Goal: Information Seeking & Learning: Find contact information

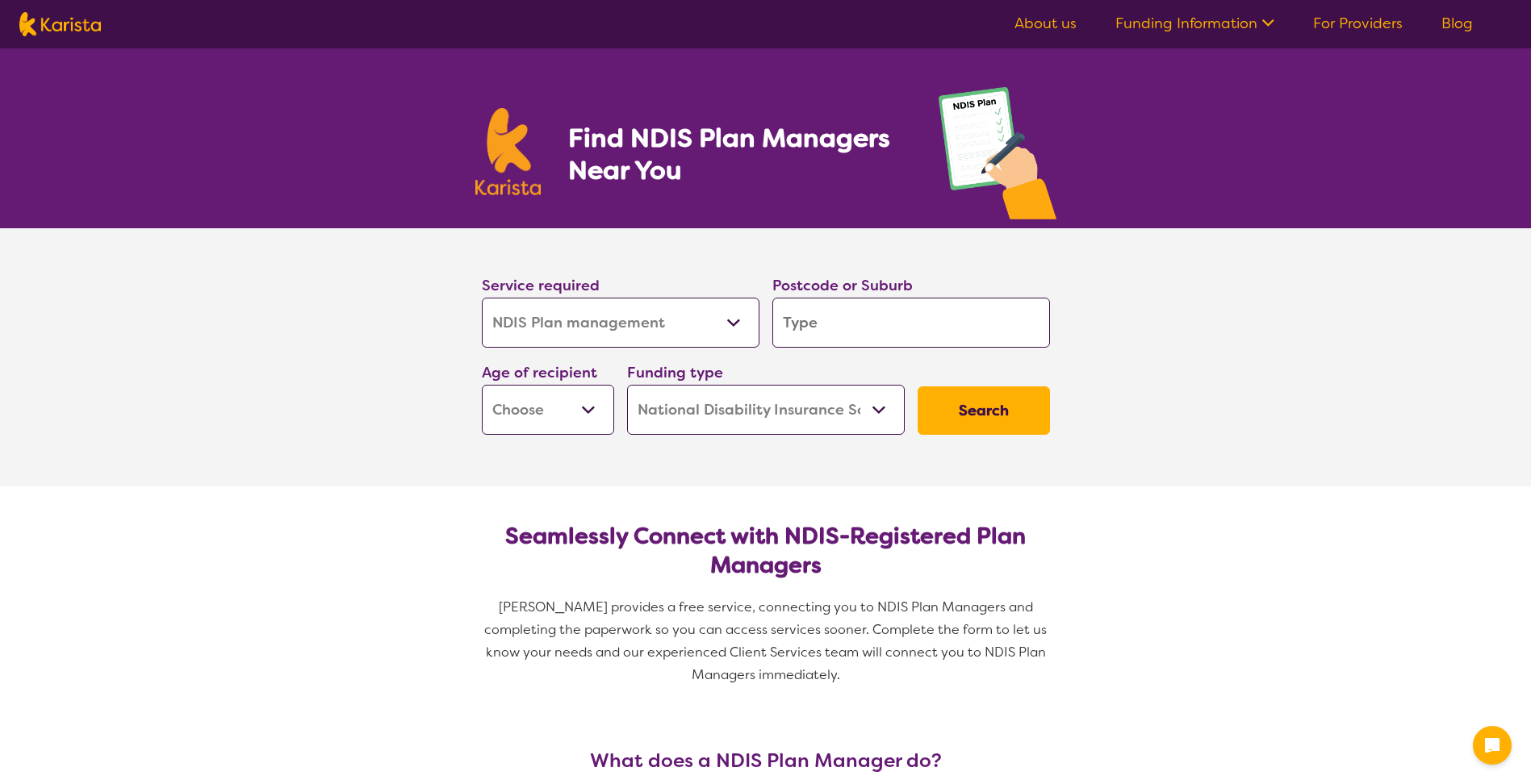
select select "NDIS Plan management"
select select "NDIS"
select select "NDIS Plan management"
select select "NDIS"
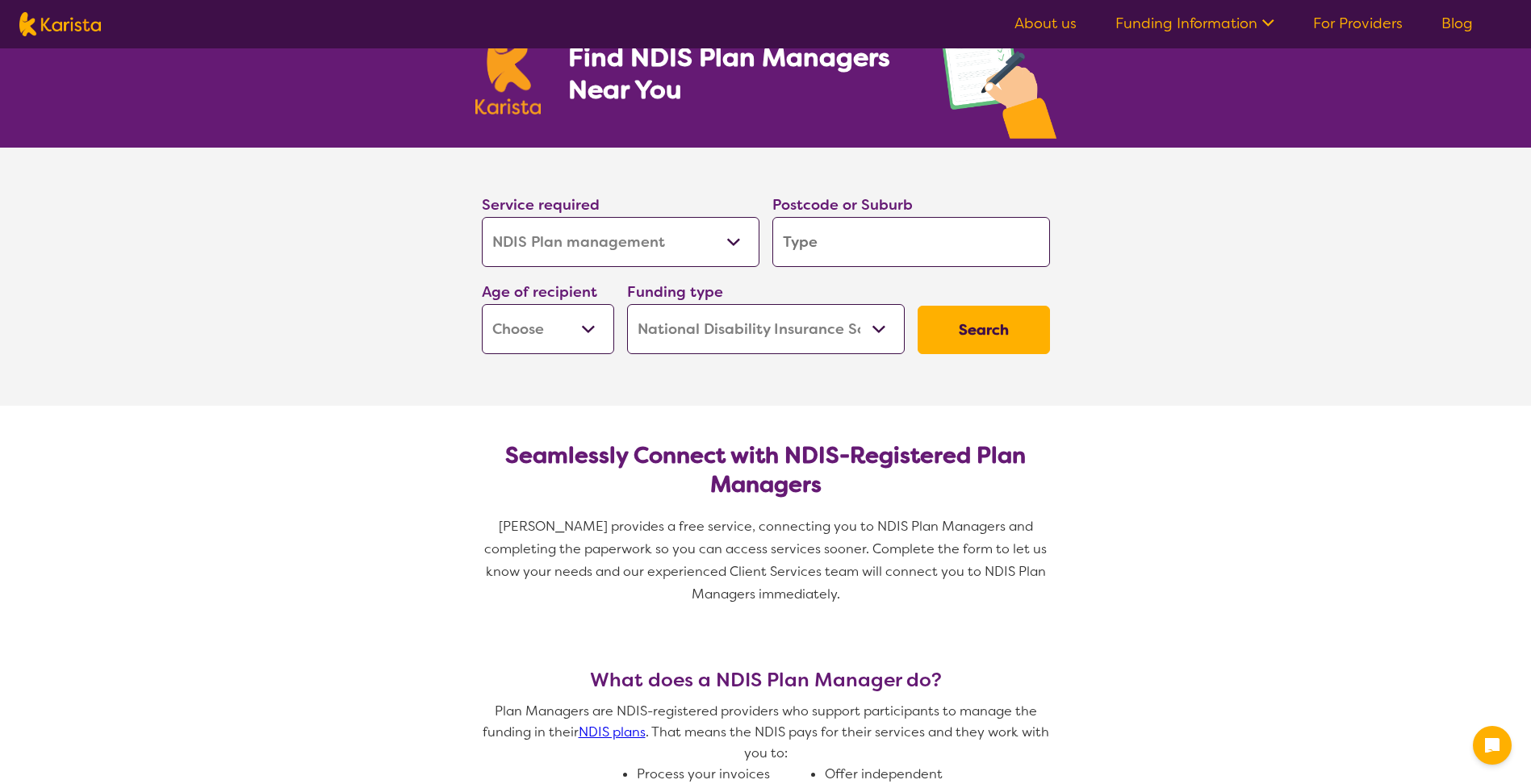
scroll to position [80, 0]
click at [618, 252] on select "Allied Health Assistant Assessment ([MEDICAL_DATA] or [MEDICAL_DATA]) Behaviour…" at bounding box center [621, 242] width 278 height 50
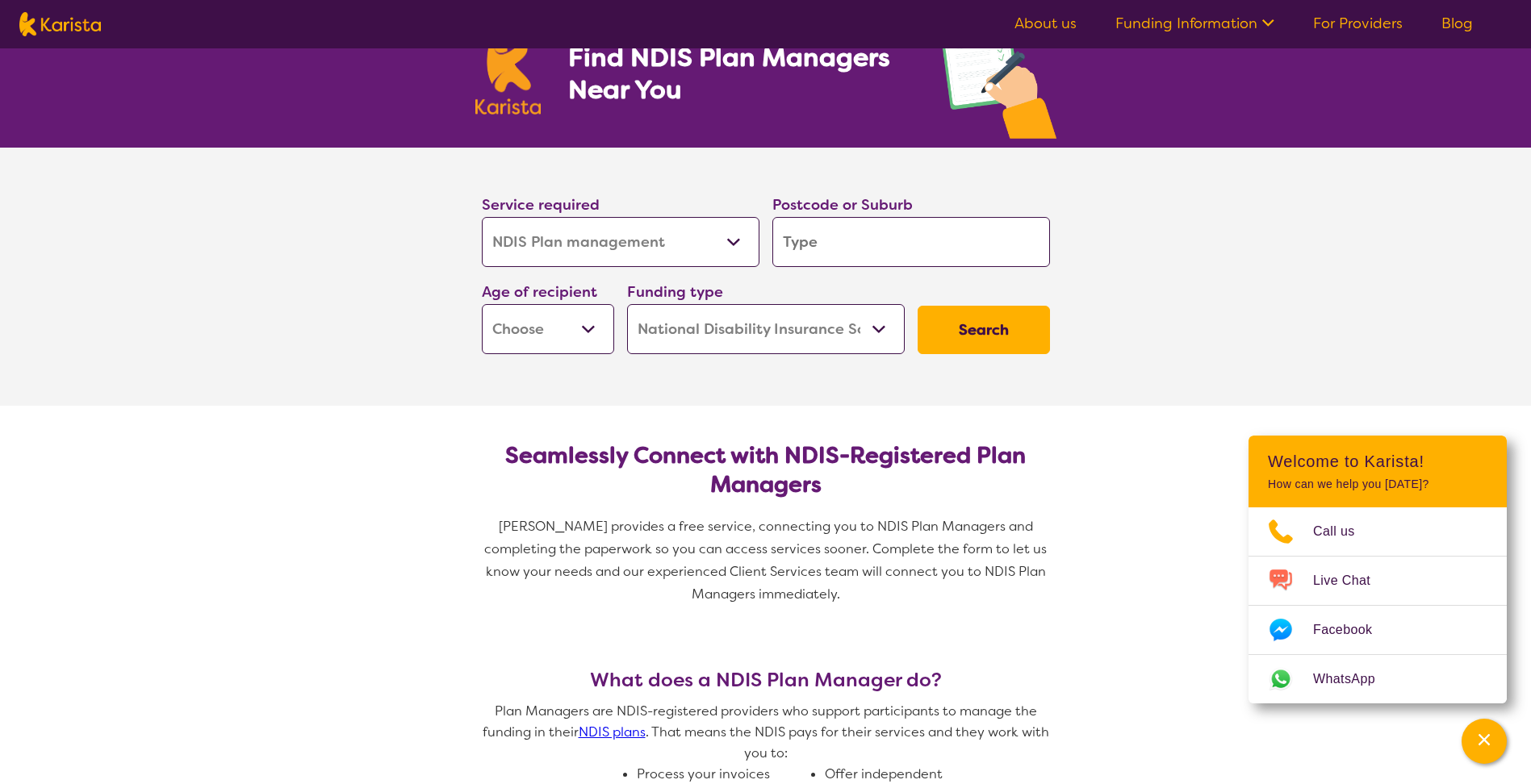
click at [618, 252] on select "Allied Health Assistant Assessment ([MEDICAL_DATA] or [MEDICAL_DATA]) Behaviour…" at bounding box center [621, 242] width 278 height 50
click at [507, 319] on select "Early Childhood - 0 to 9 Child - 10 to 11 Adolescent - 12 to 17 Adult - 18 to 6…" at bounding box center [548, 329] width 132 height 50
select select "AS"
click at [482, 304] on select "Early Childhood - 0 to 9 Child - 10 to 11 Adolescent - 12 to 17 Adult - 18 to 6…" at bounding box center [548, 329] width 132 height 50
select select "AS"
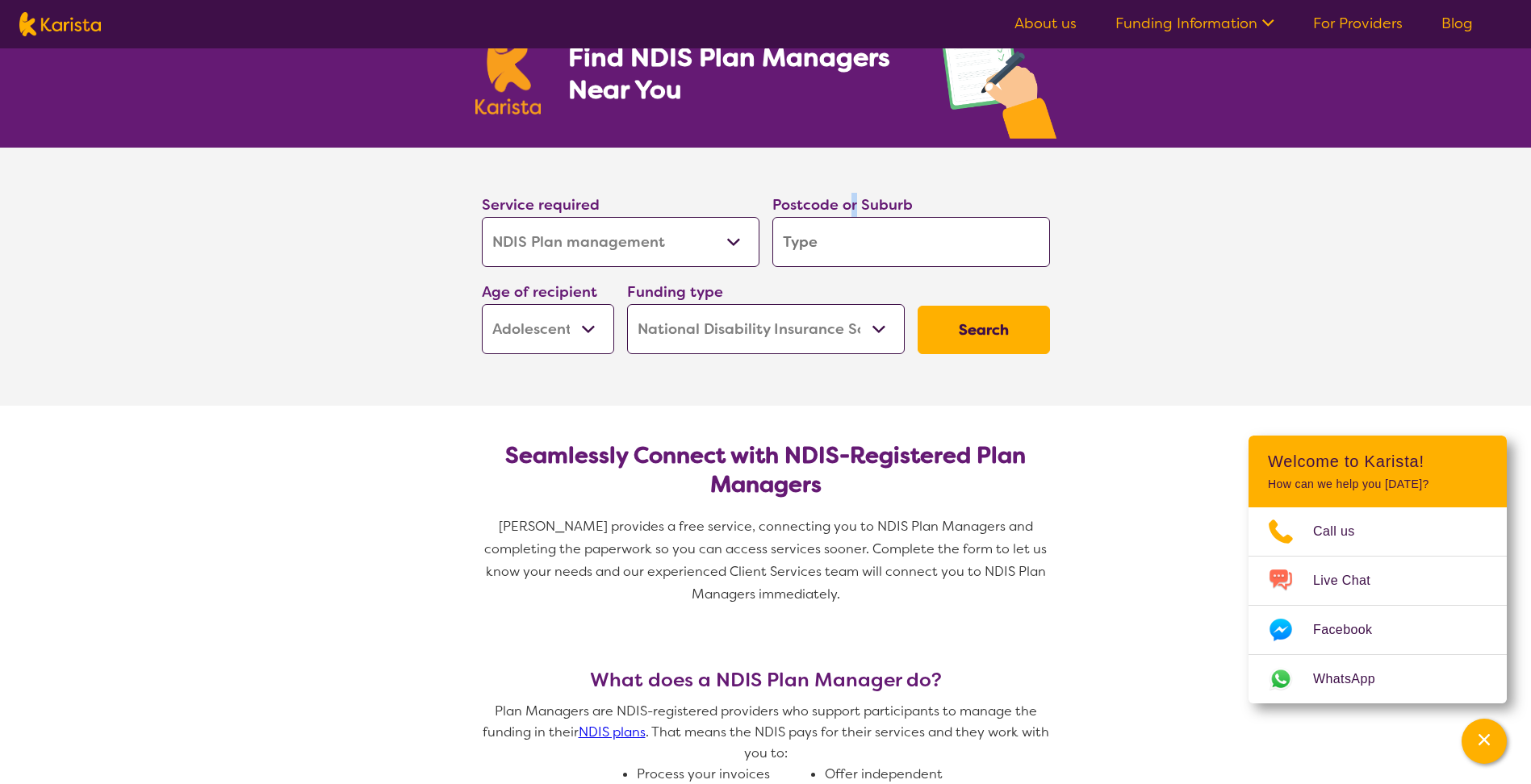
click at [856, 216] on div "Postcode or Suburb" at bounding box center [911, 230] width 278 height 74
drag, startPoint x: 856, startPoint y: 216, endPoint x: 842, endPoint y: 226, distance: 17.2
click at [842, 226] on input "search" at bounding box center [911, 242] width 278 height 50
type input "m"
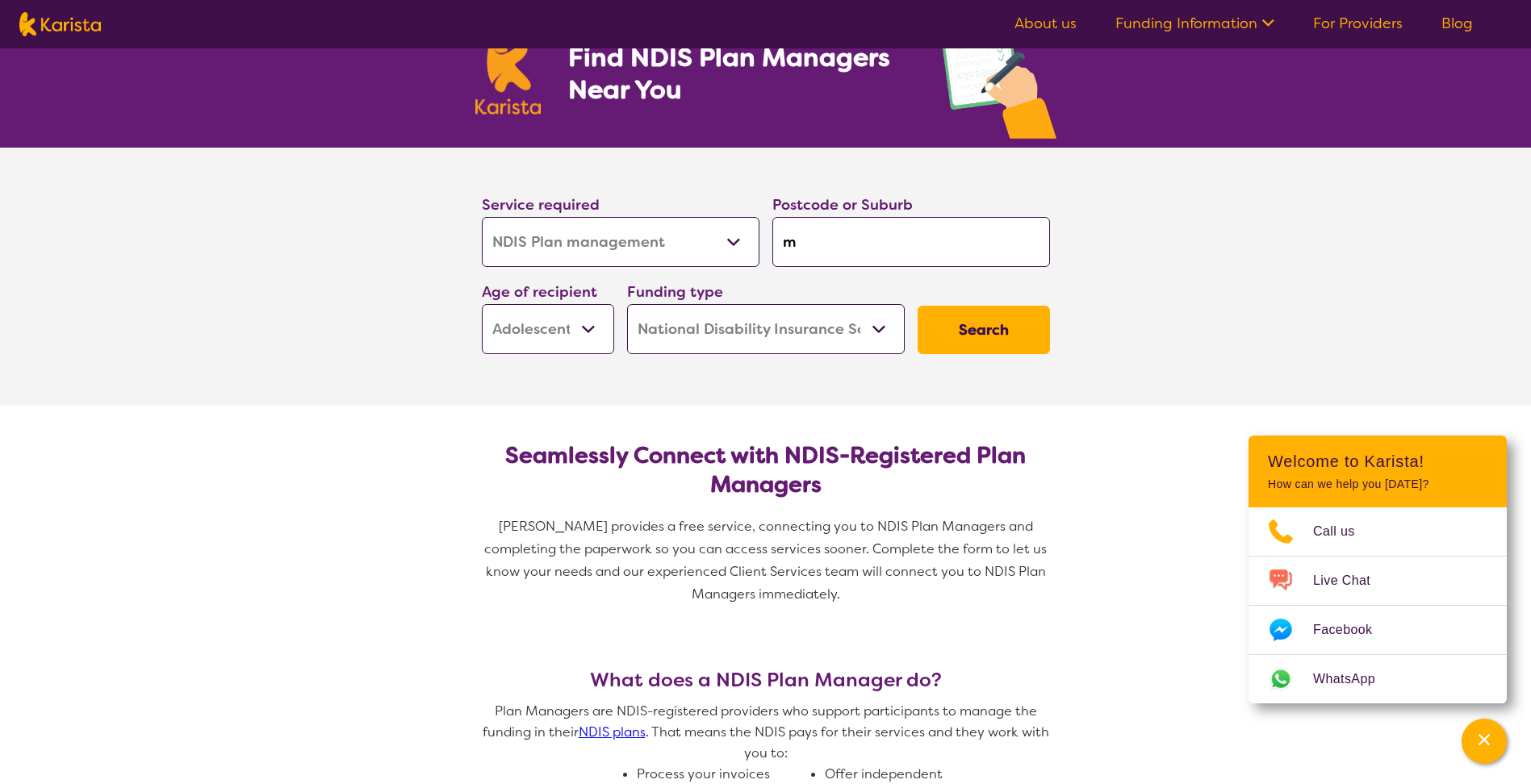
type input "me"
type input "men"
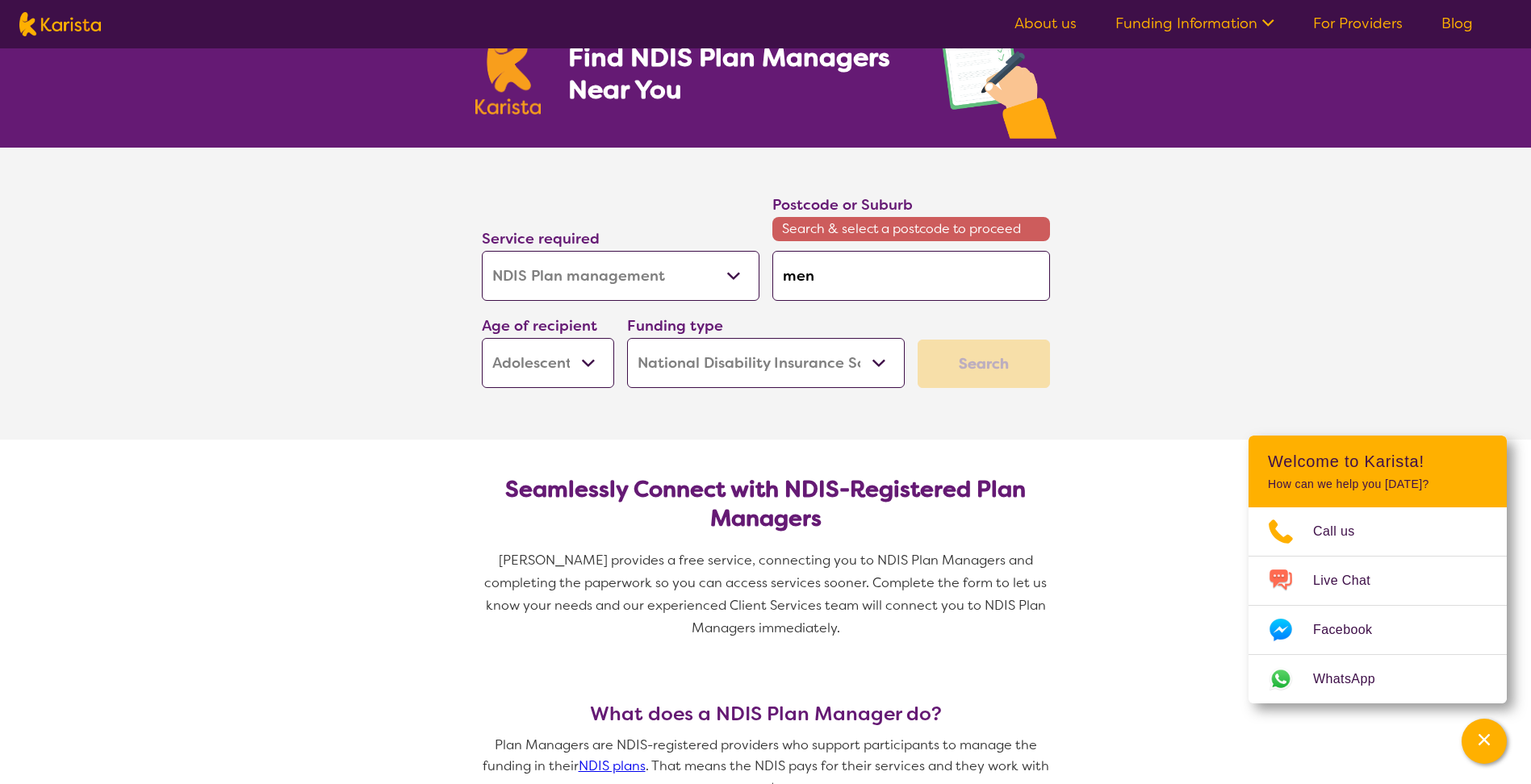
type input "ment"
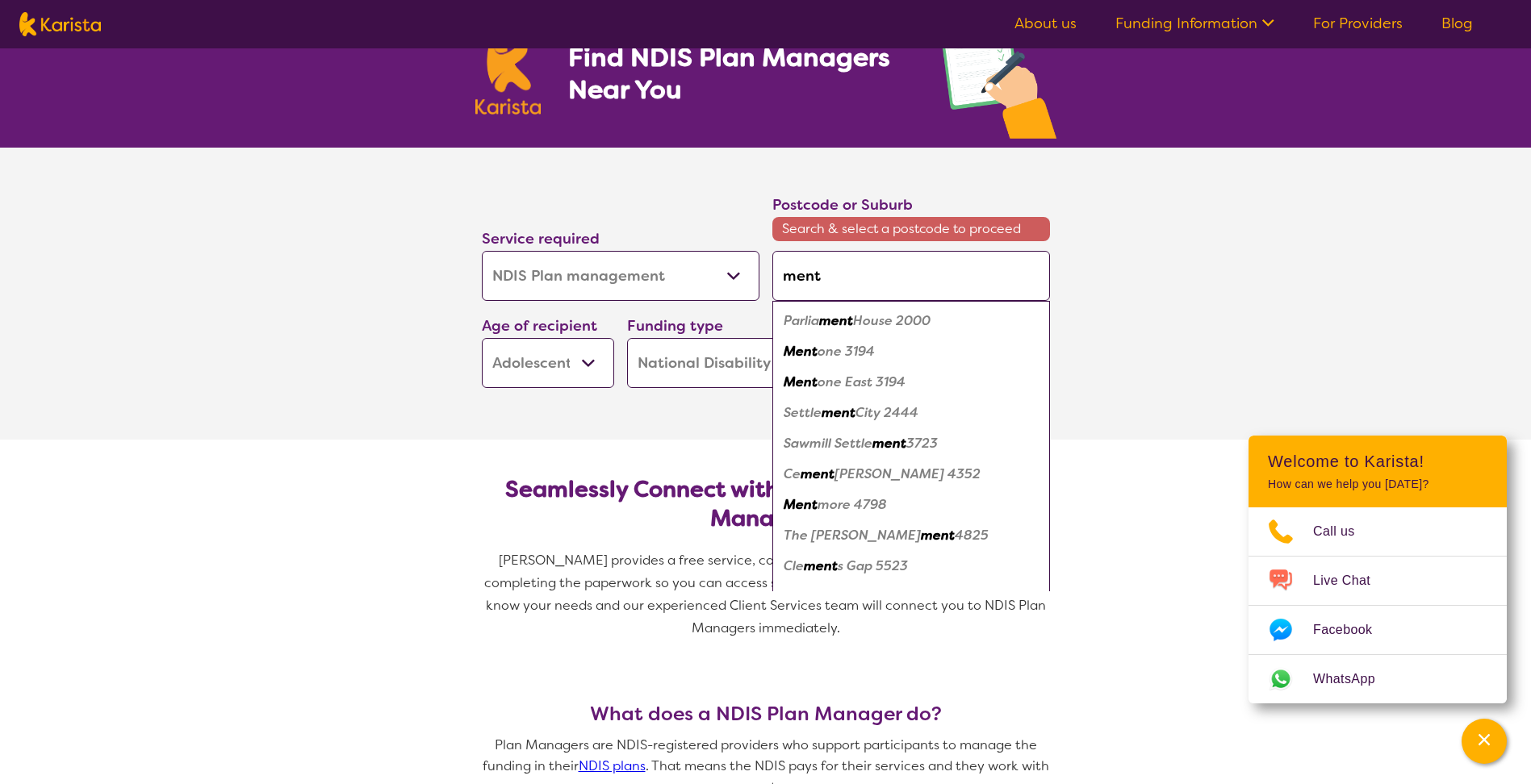
type input "mentr"
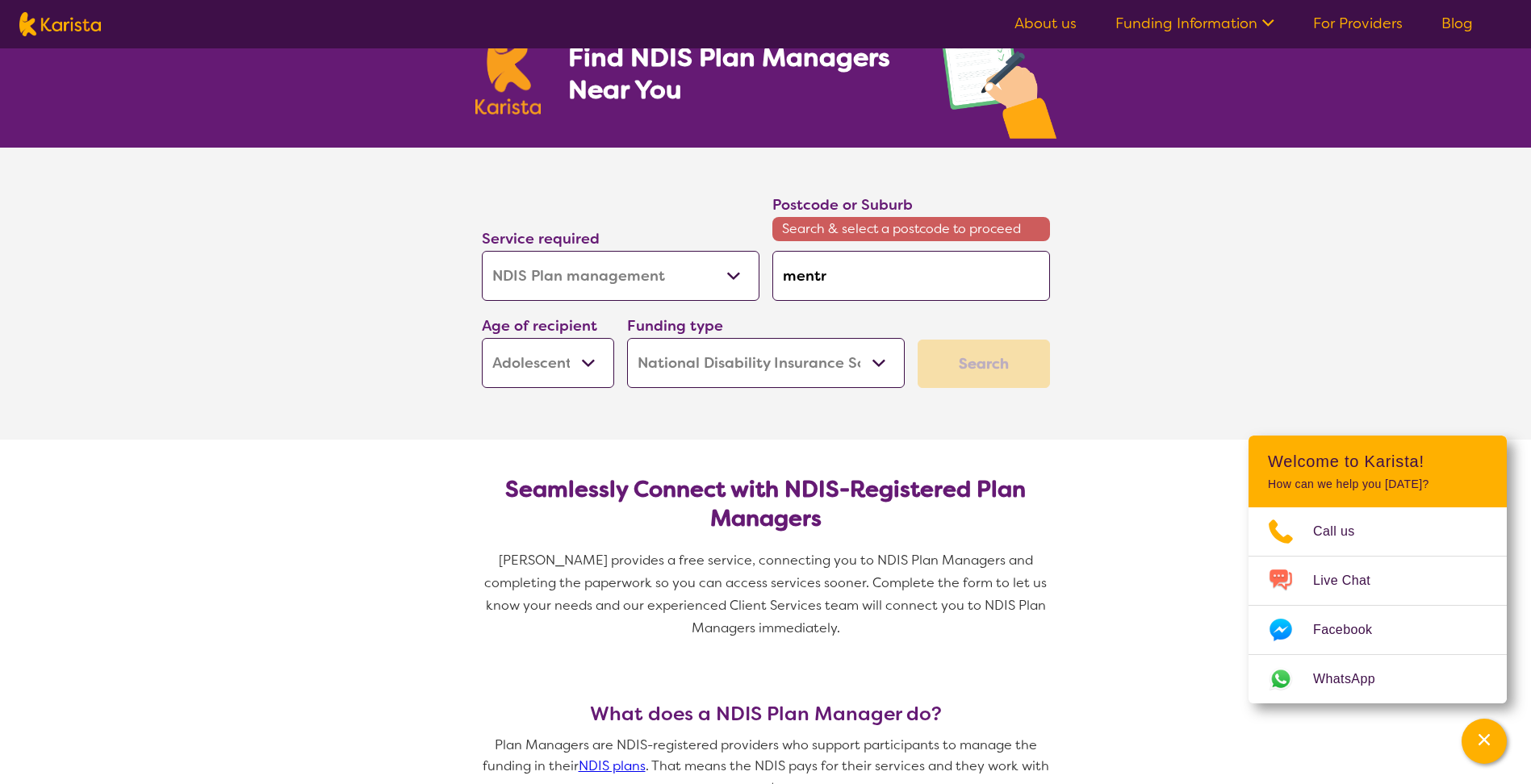
type input "mentro"
type input "mentros"
type input "mentrose"
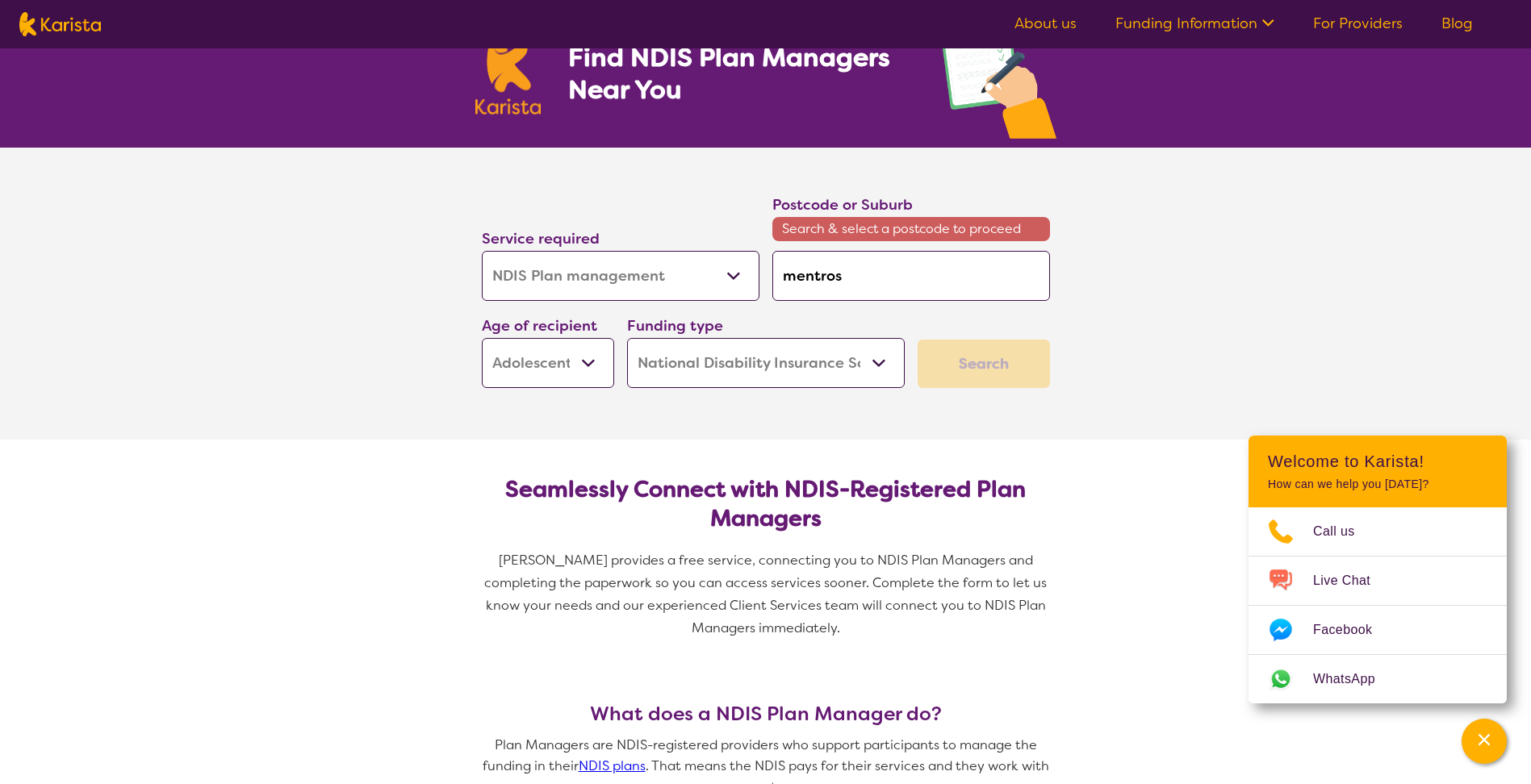
type input "mentrose"
type input "mentros"
type input "mentro"
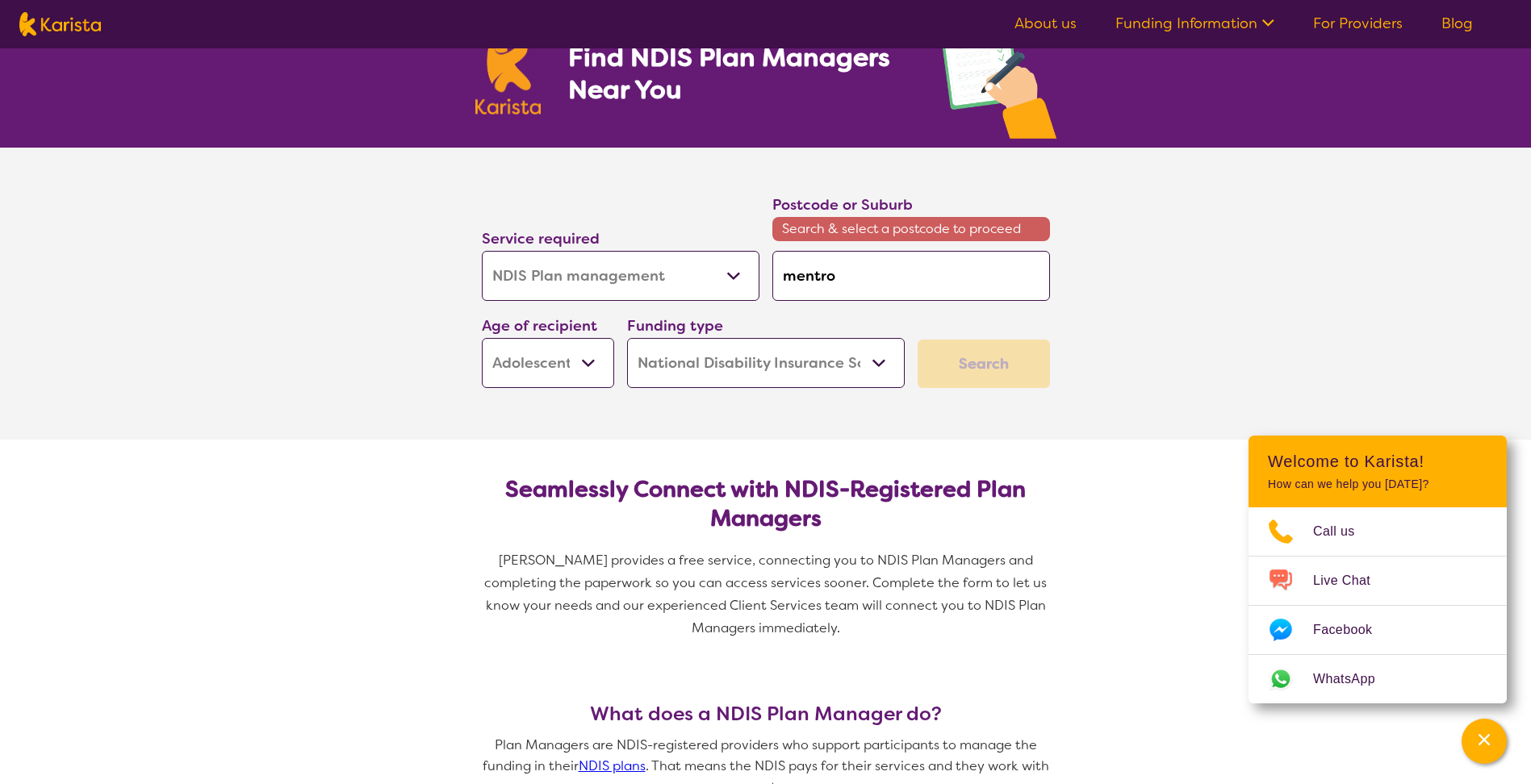
type input "mentr"
type input "ment"
type input "men"
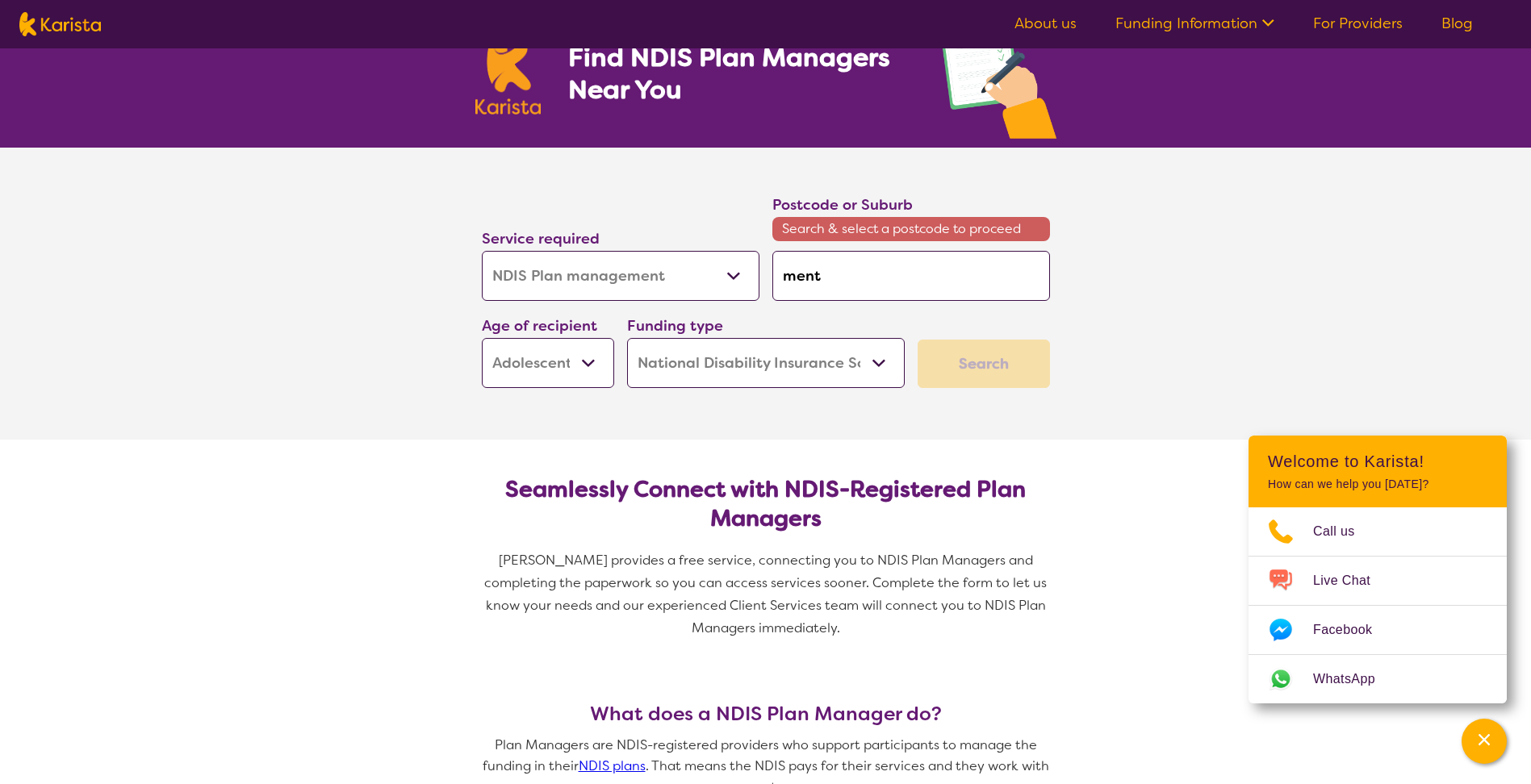
type input "men"
type input "me"
type input "m"
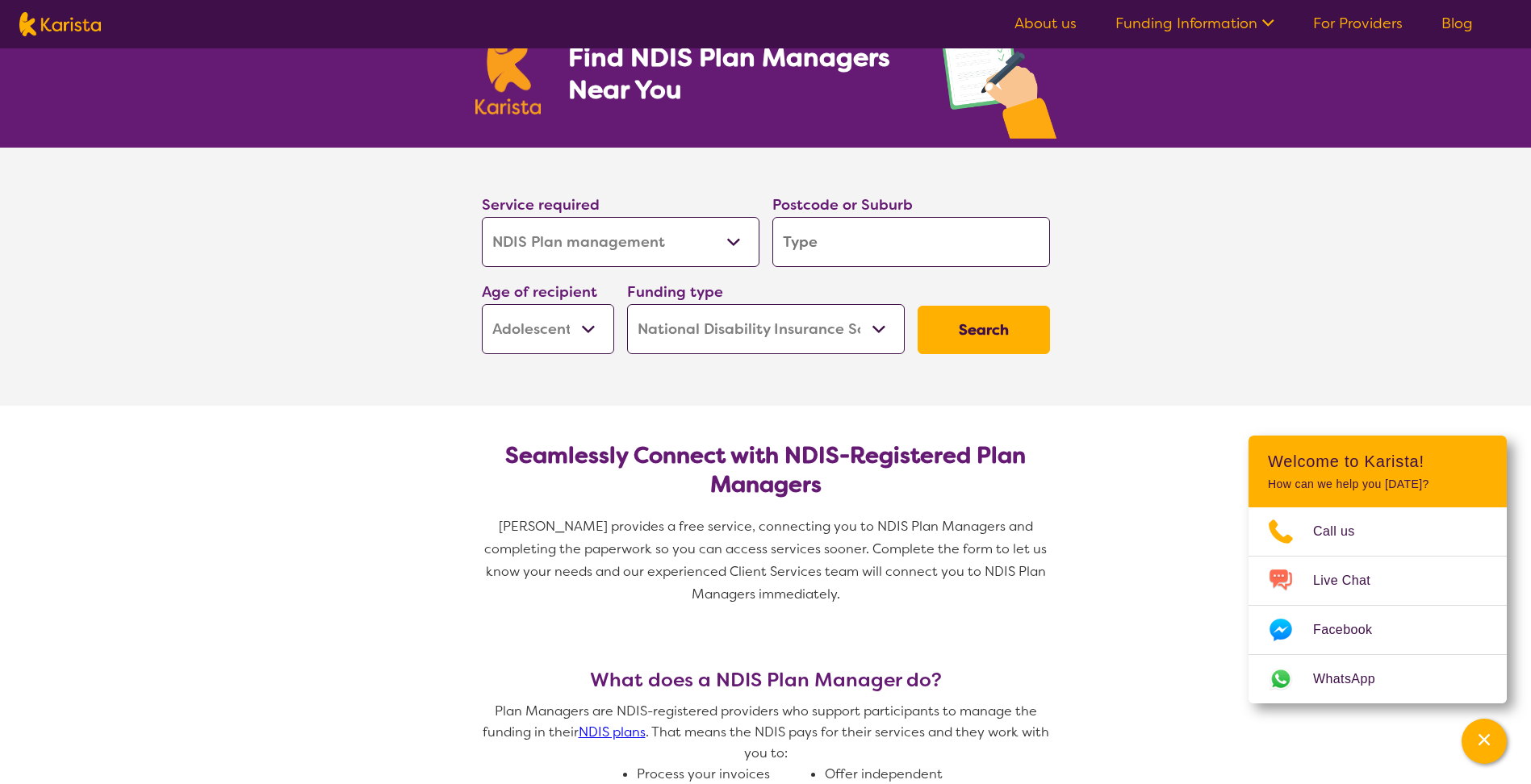
type input "m"
type input "mo"
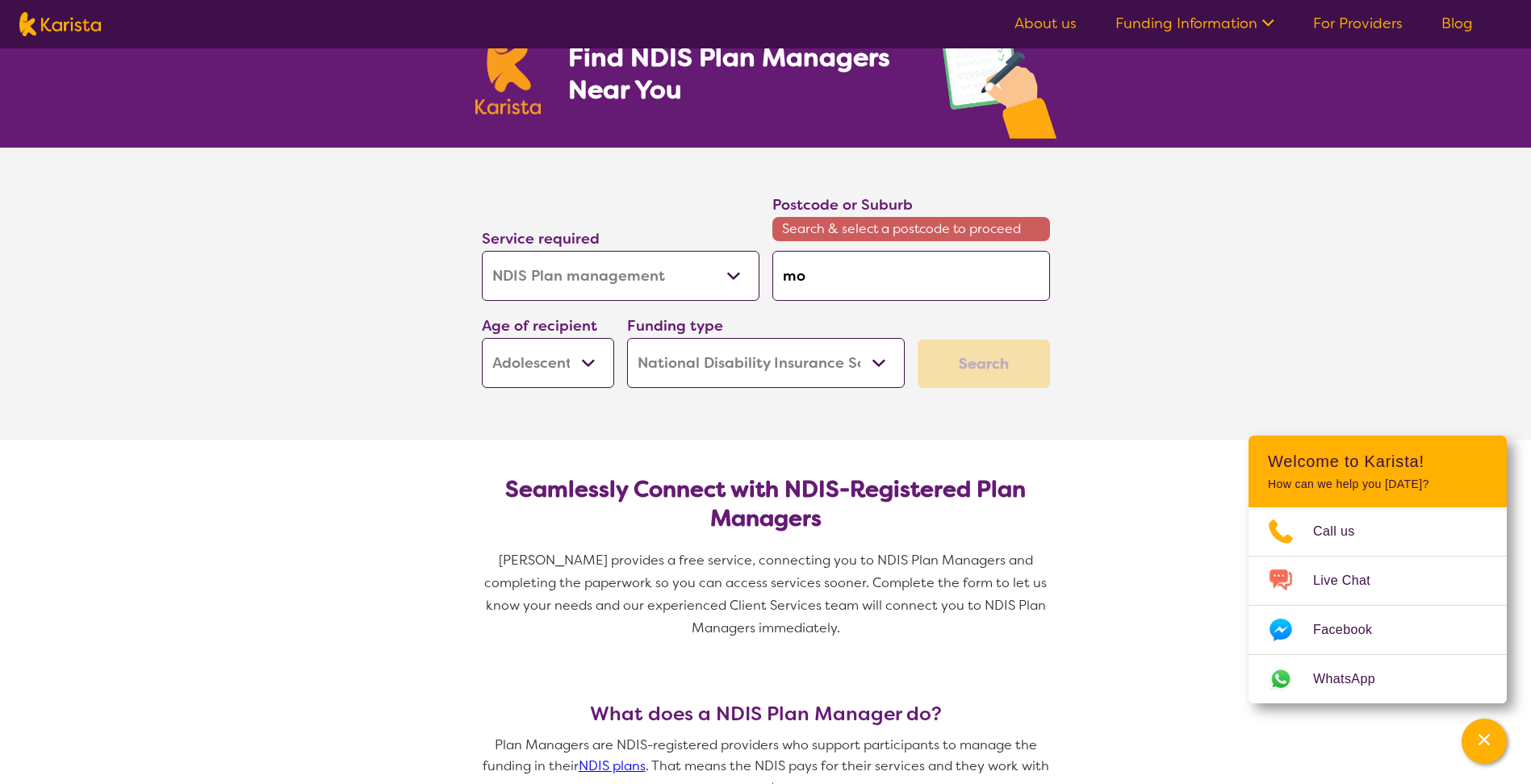
type input "mon"
type input "mont"
type input "montr"
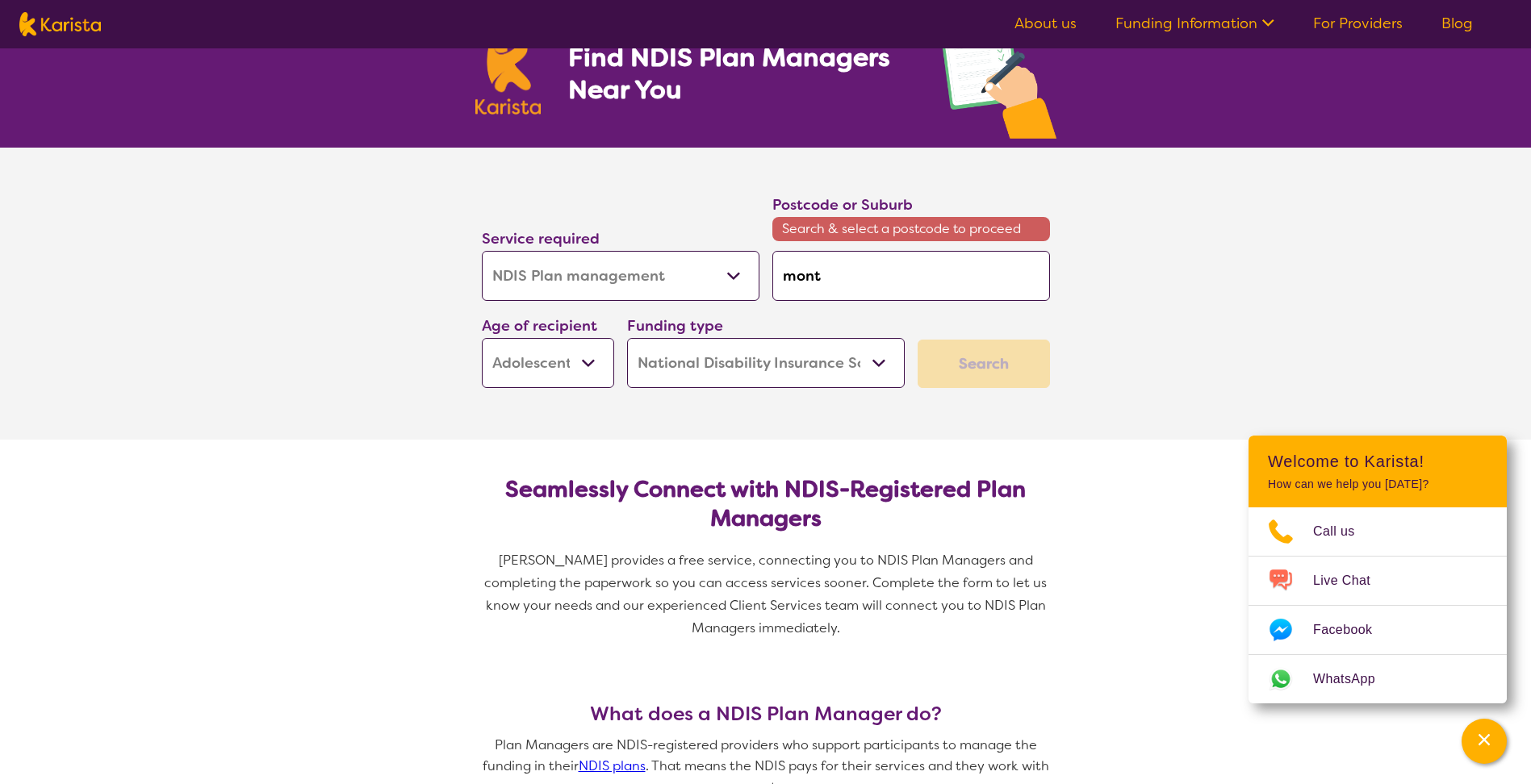
type input "montr"
type input "montro"
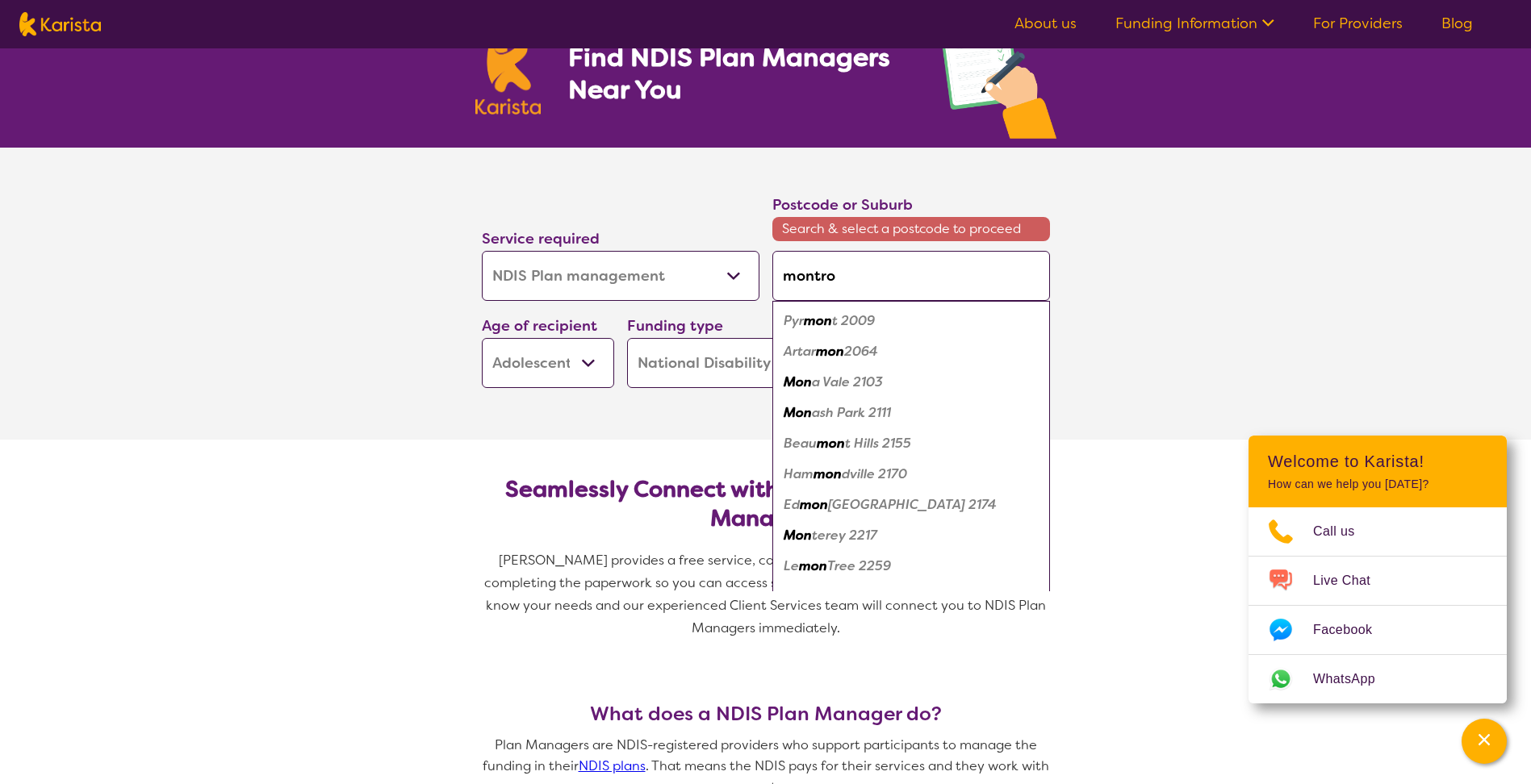
type input "montros"
type input "montrose"
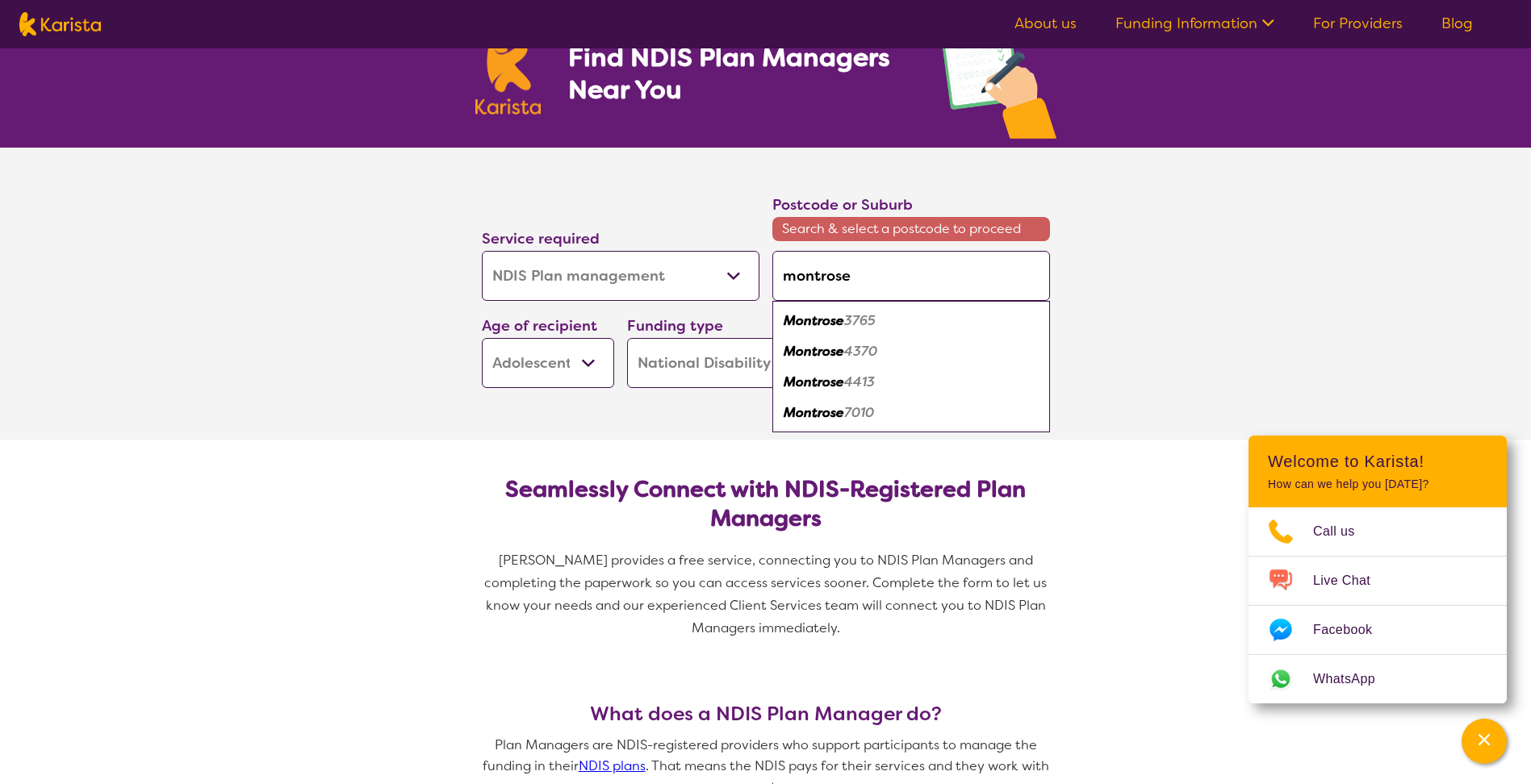
click at [909, 307] on div "Montrose 3765" at bounding box center [911, 321] width 262 height 31
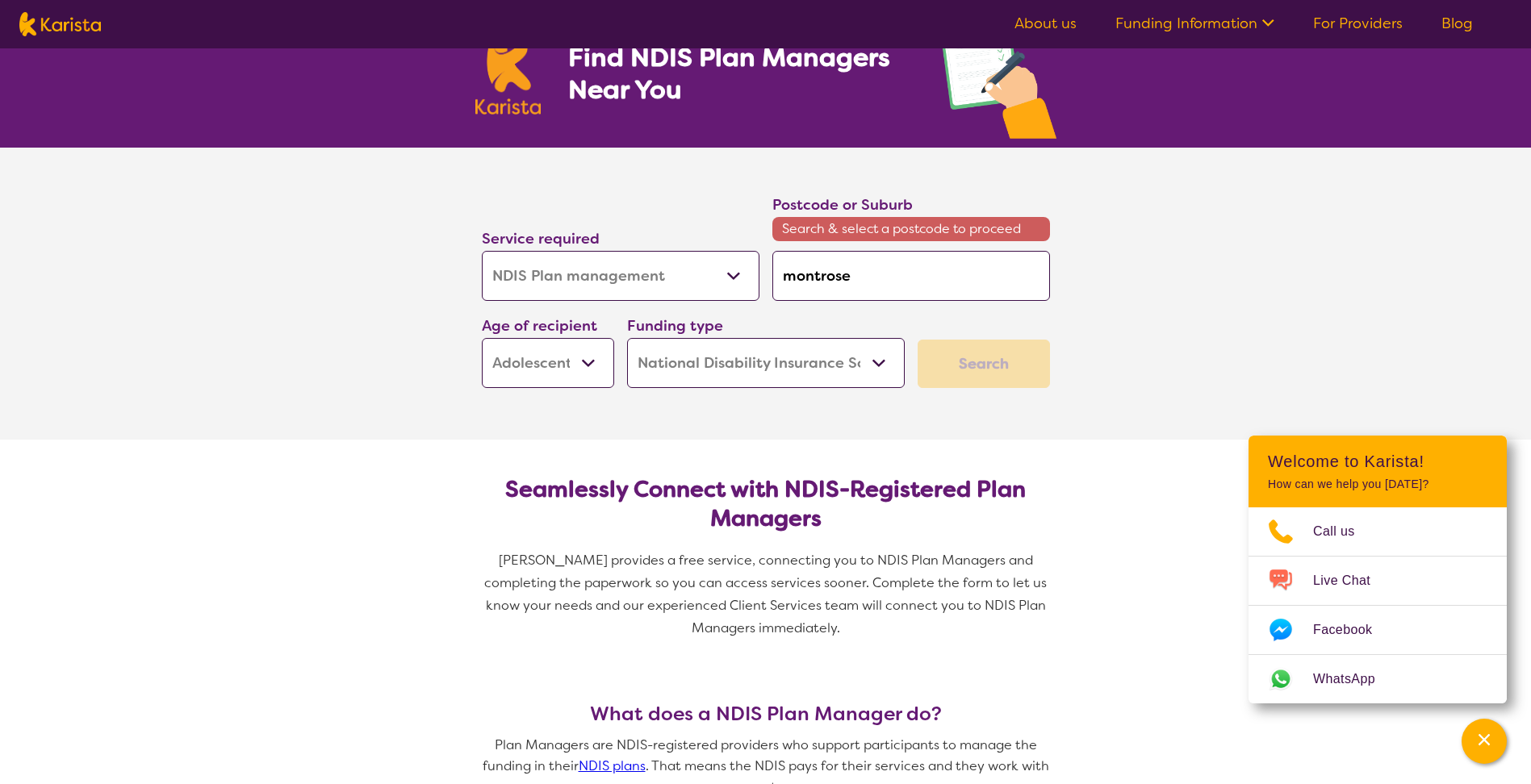
type input "3765"
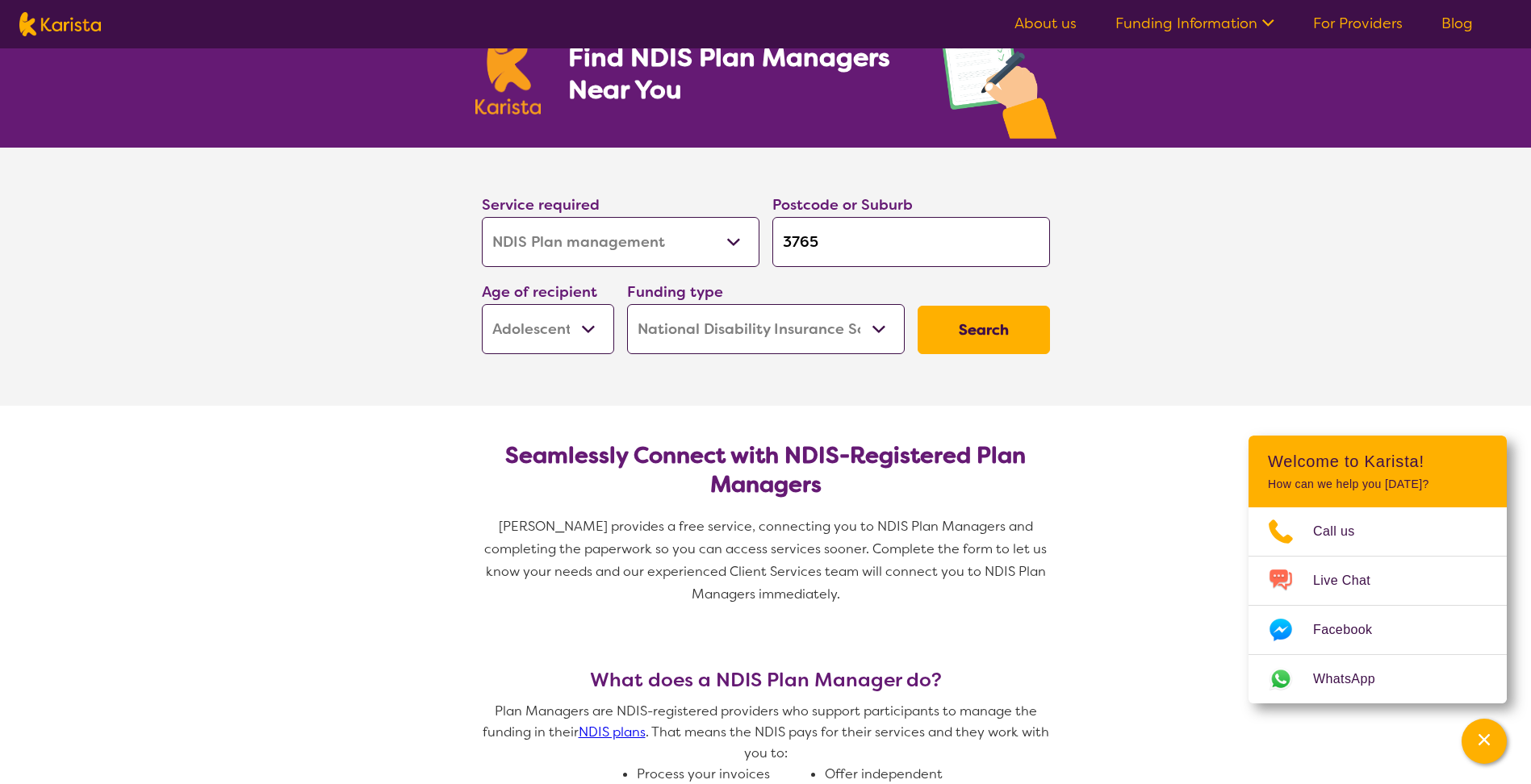
click at [873, 238] on input "3765" at bounding box center [911, 242] width 278 height 50
click at [891, 245] on input "3765" at bounding box center [911, 242] width 278 height 50
click at [954, 319] on button "Search" at bounding box center [983, 330] width 132 height 48
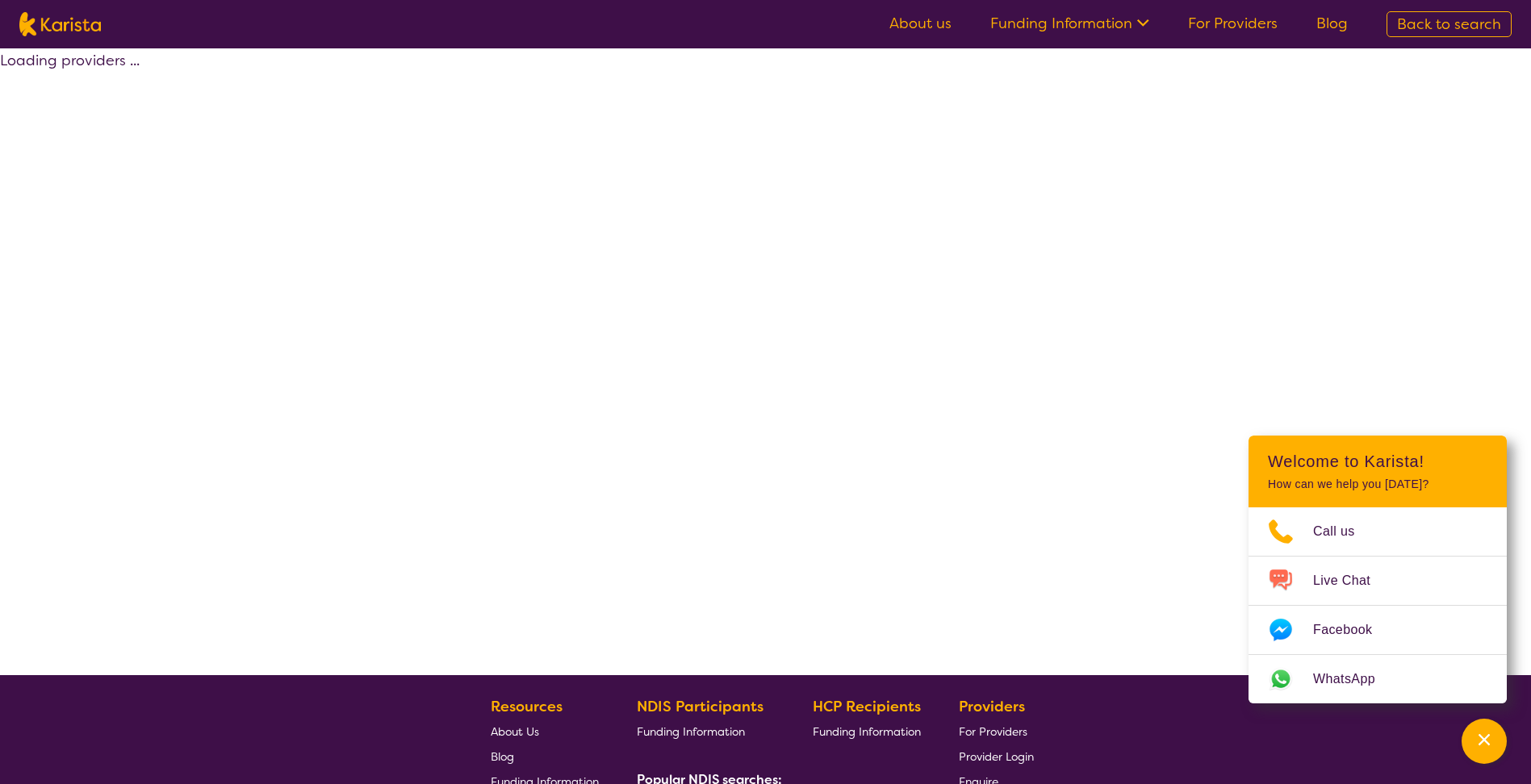
select select "by_score"
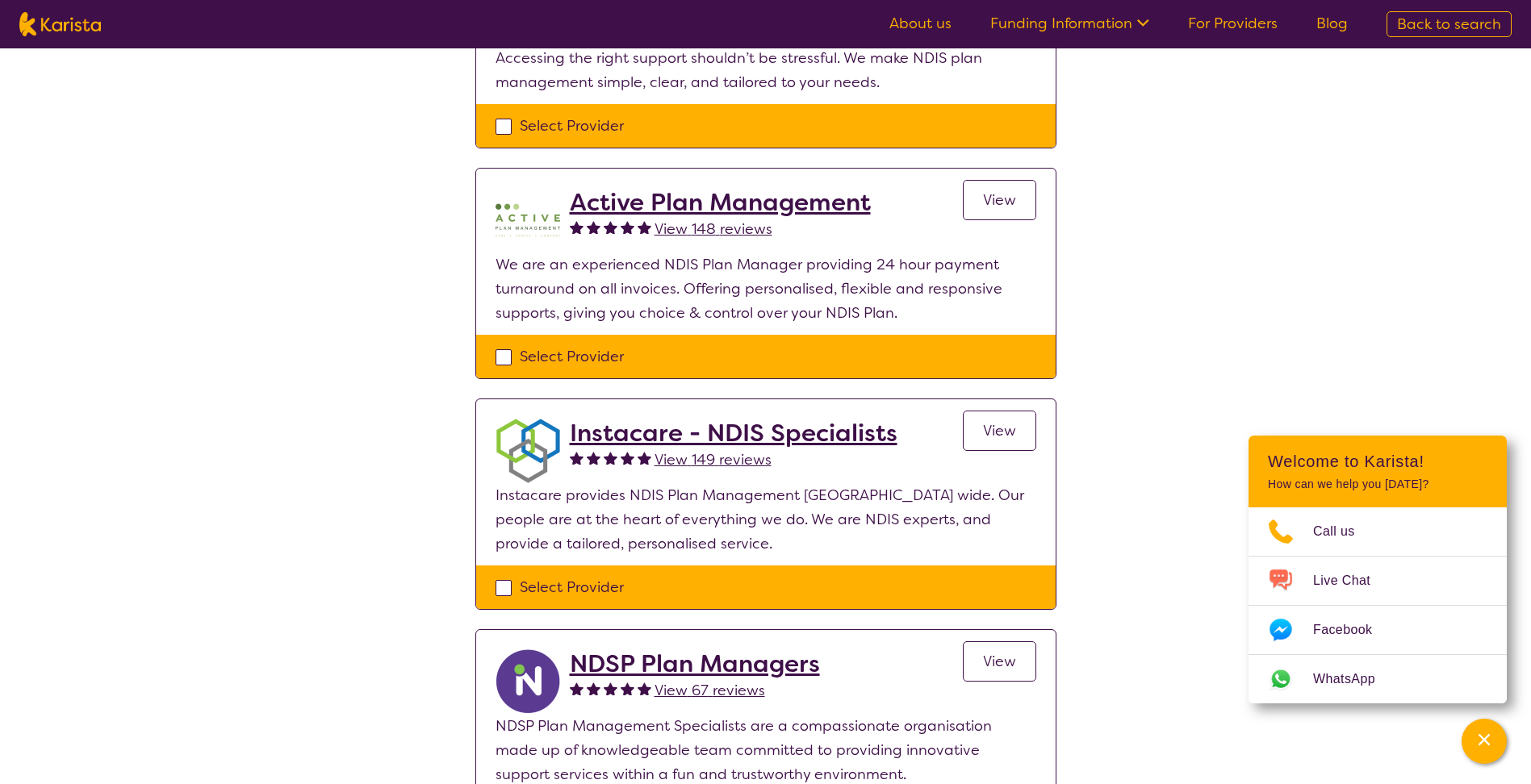
scroll to position [888, 0]
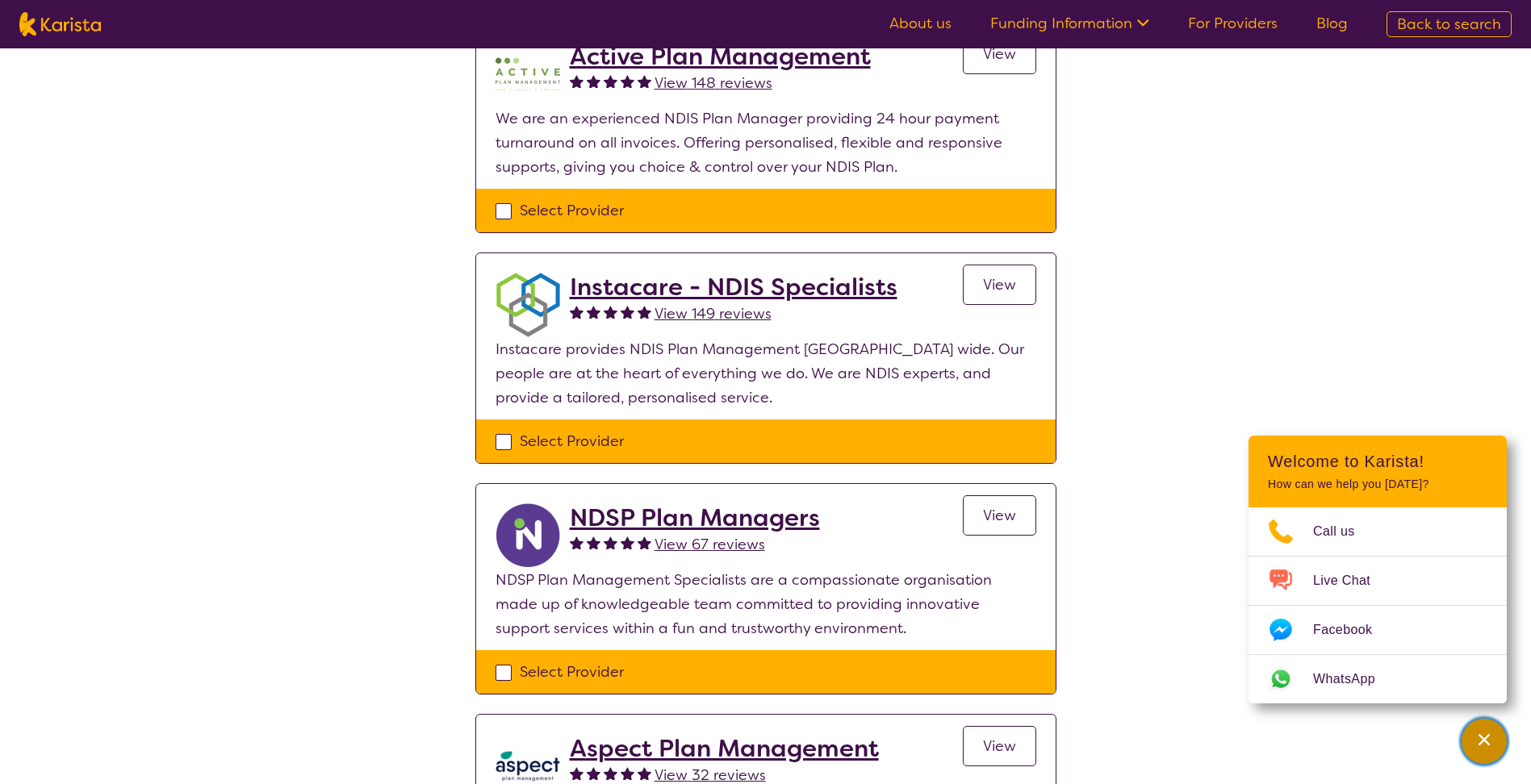
click at [1497, 747] on div "Channel Menu" at bounding box center [1484, 741] width 32 height 35
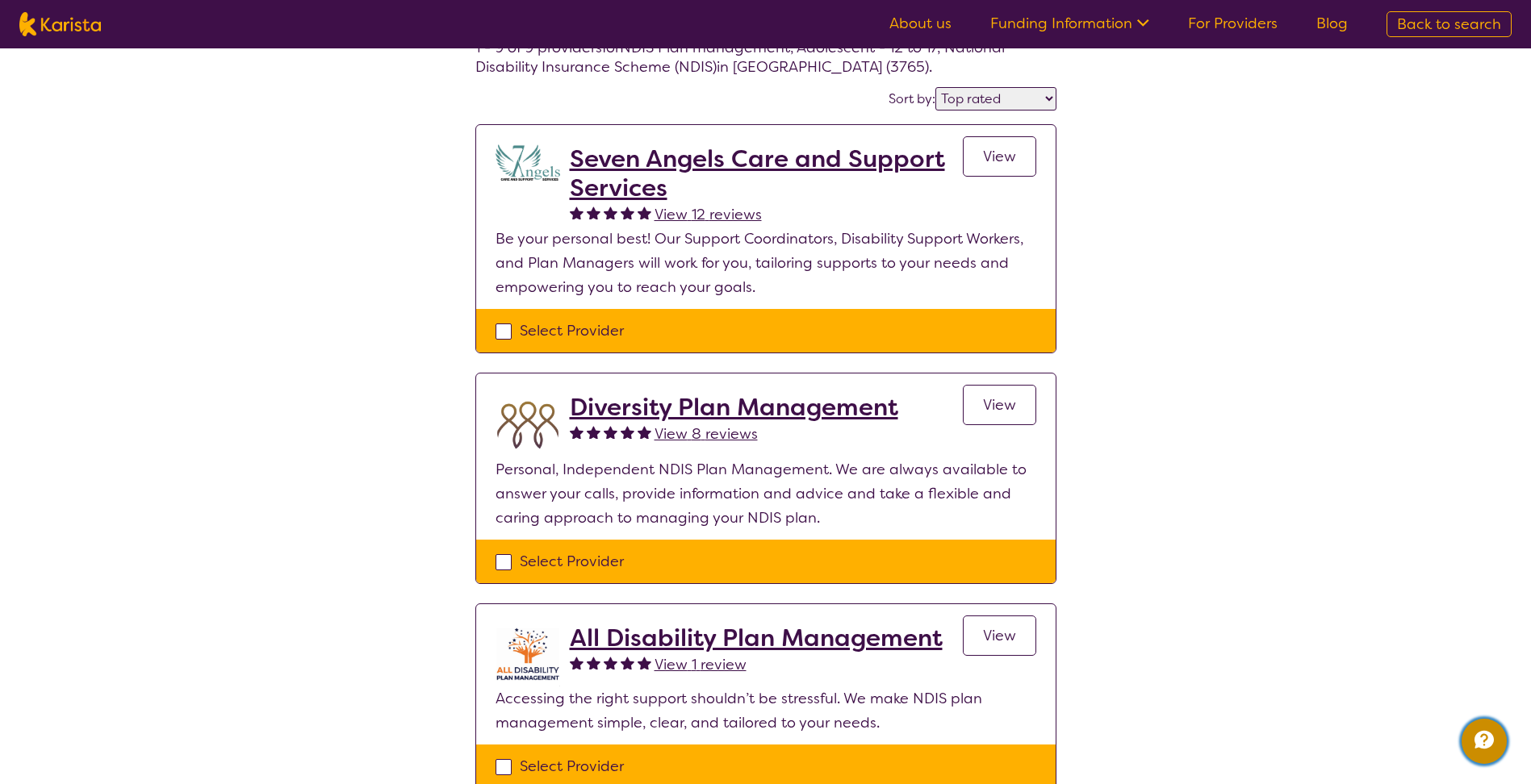
scroll to position [0, 0]
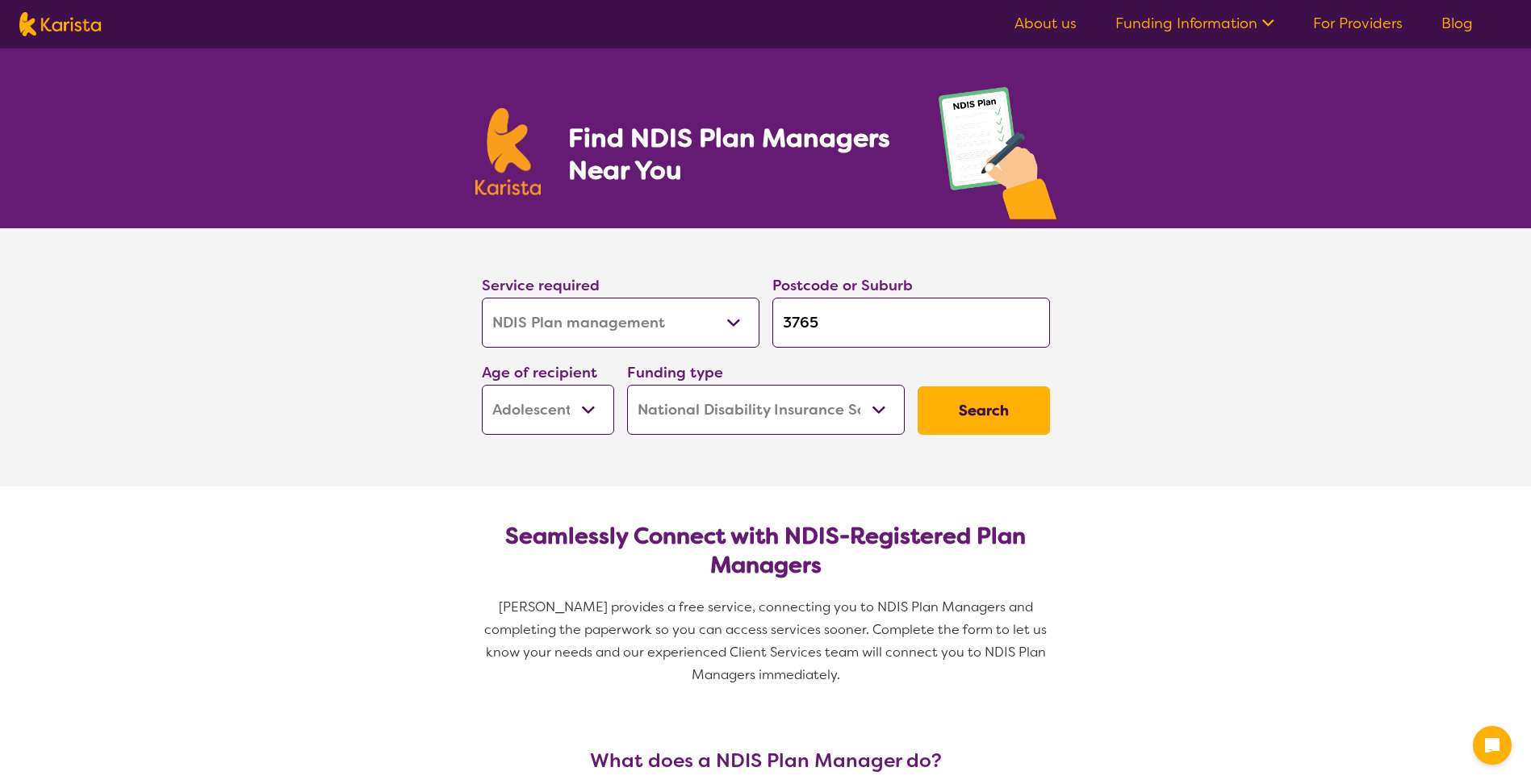
select select "NDIS Plan management"
select select "AS"
select select "NDIS"
select select "NDIS Plan management"
select select "AS"
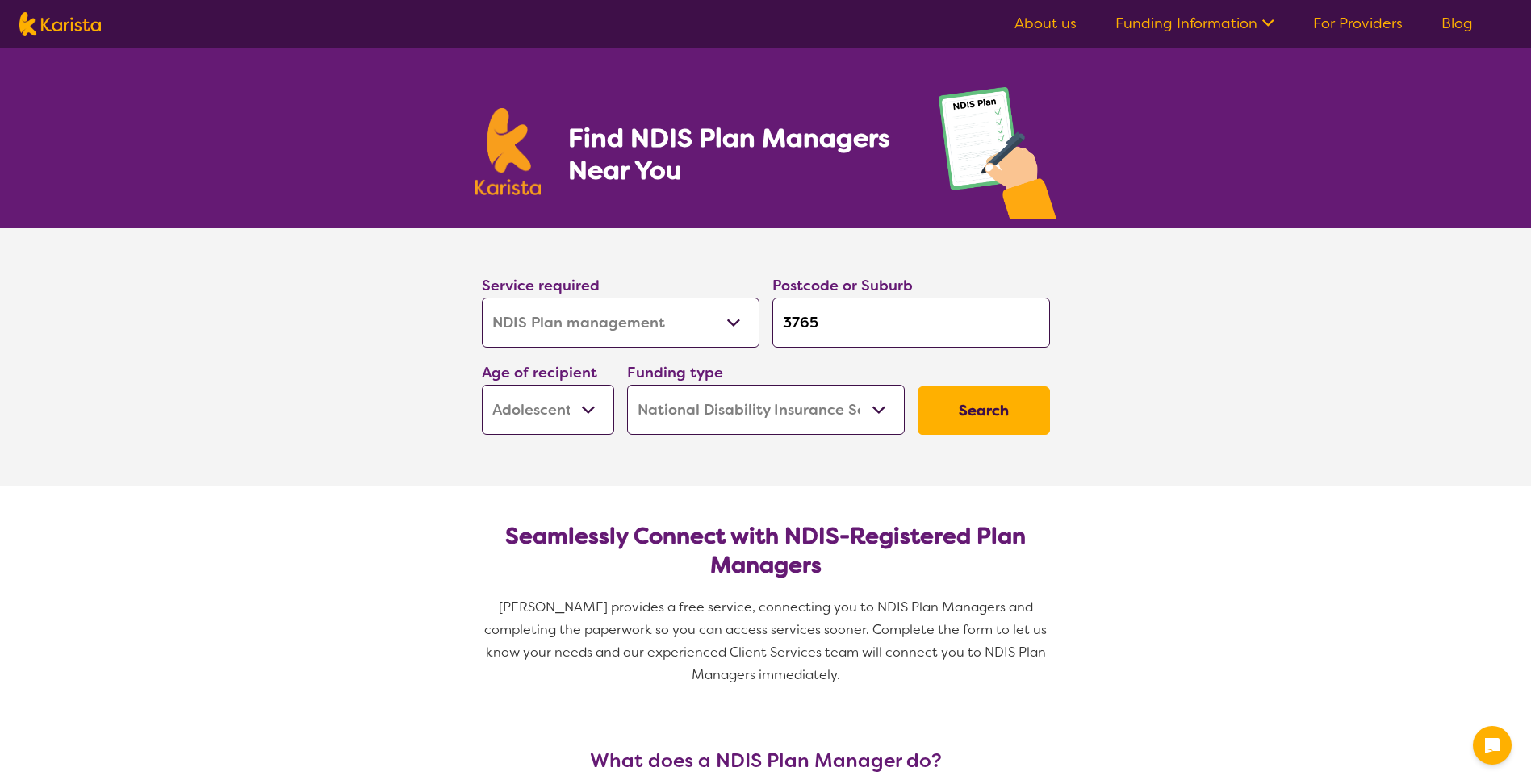
select select "NDIS"
click at [553, 326] on select "Allied Health Assistant Assessment ([MEDICAL_DATA] or [MEDICAL_DATA]) Behaviour…" at bounding box center [621, 323] width 278 height 50
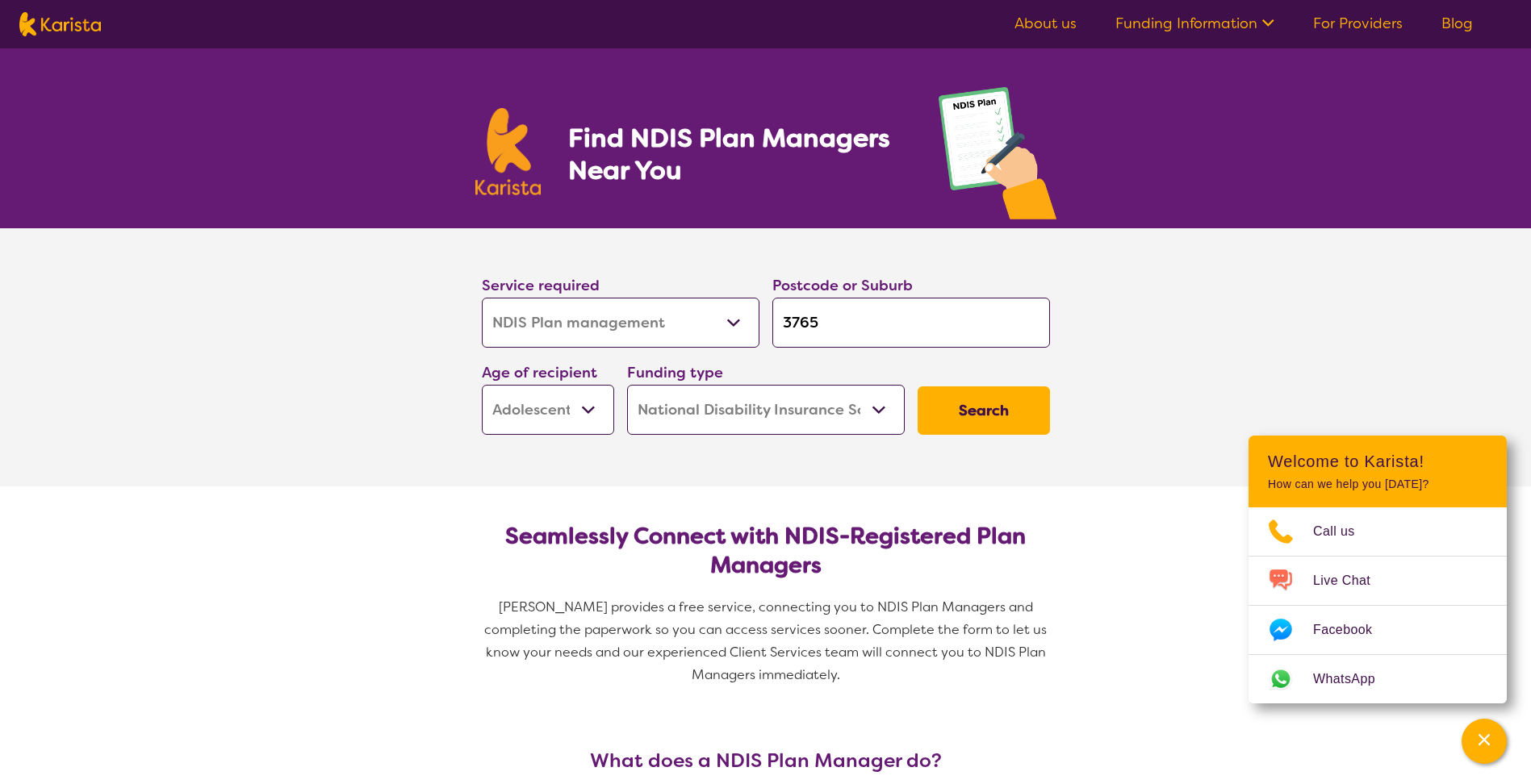
select select "NDIS Support Coordination"
click at [482, 298] on select "Allied Health Assistant Assessment ([MEDICAL_DATA] or [MEDICAL_DATA]) Behaviour…" at bounding box center [621, 323] width 278 height 50
select select "NDIS Support Coordination"
click at [967, 421] on button "Search" at bounding box center [983, 410] width 132 height 48
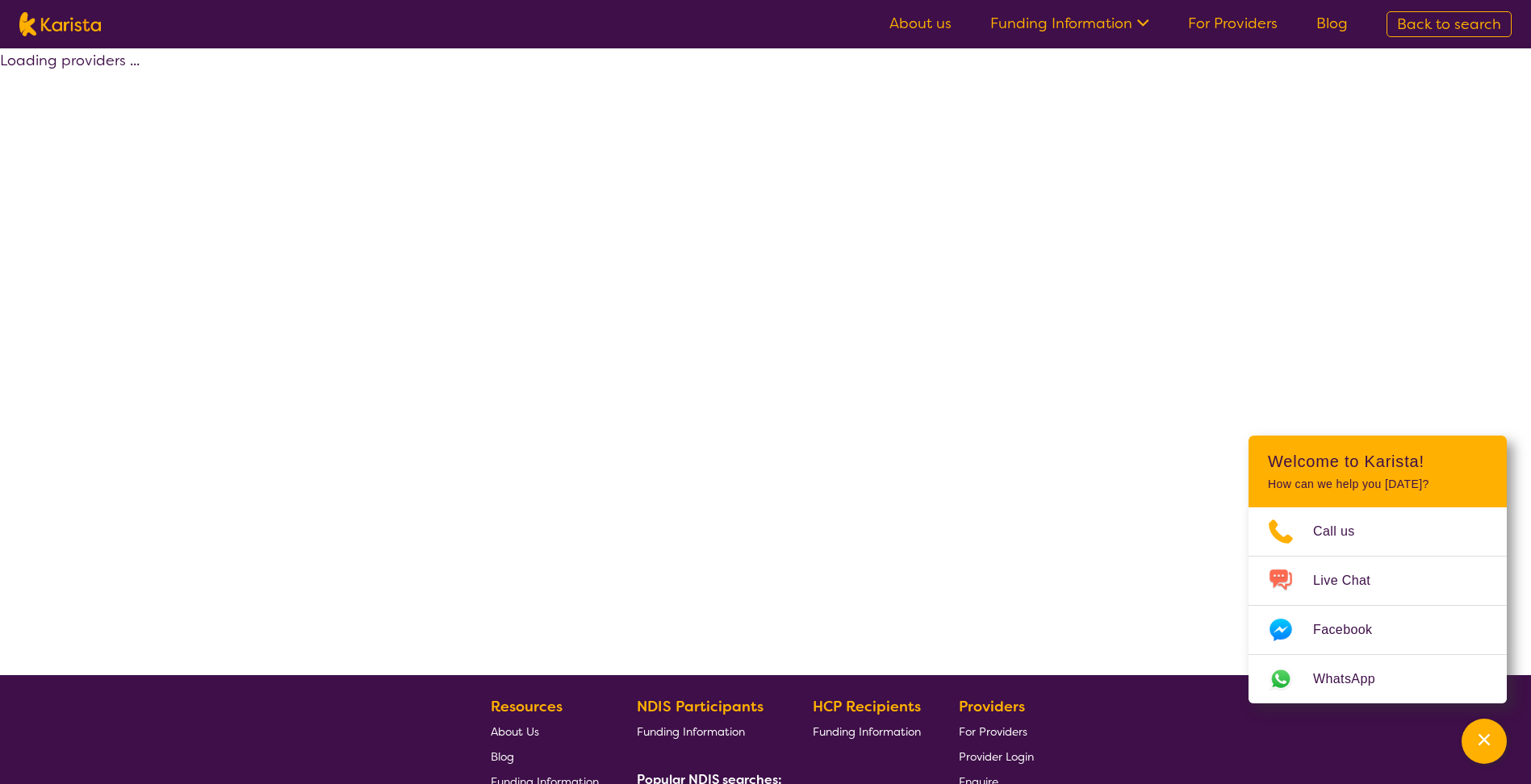
select select "by_score"
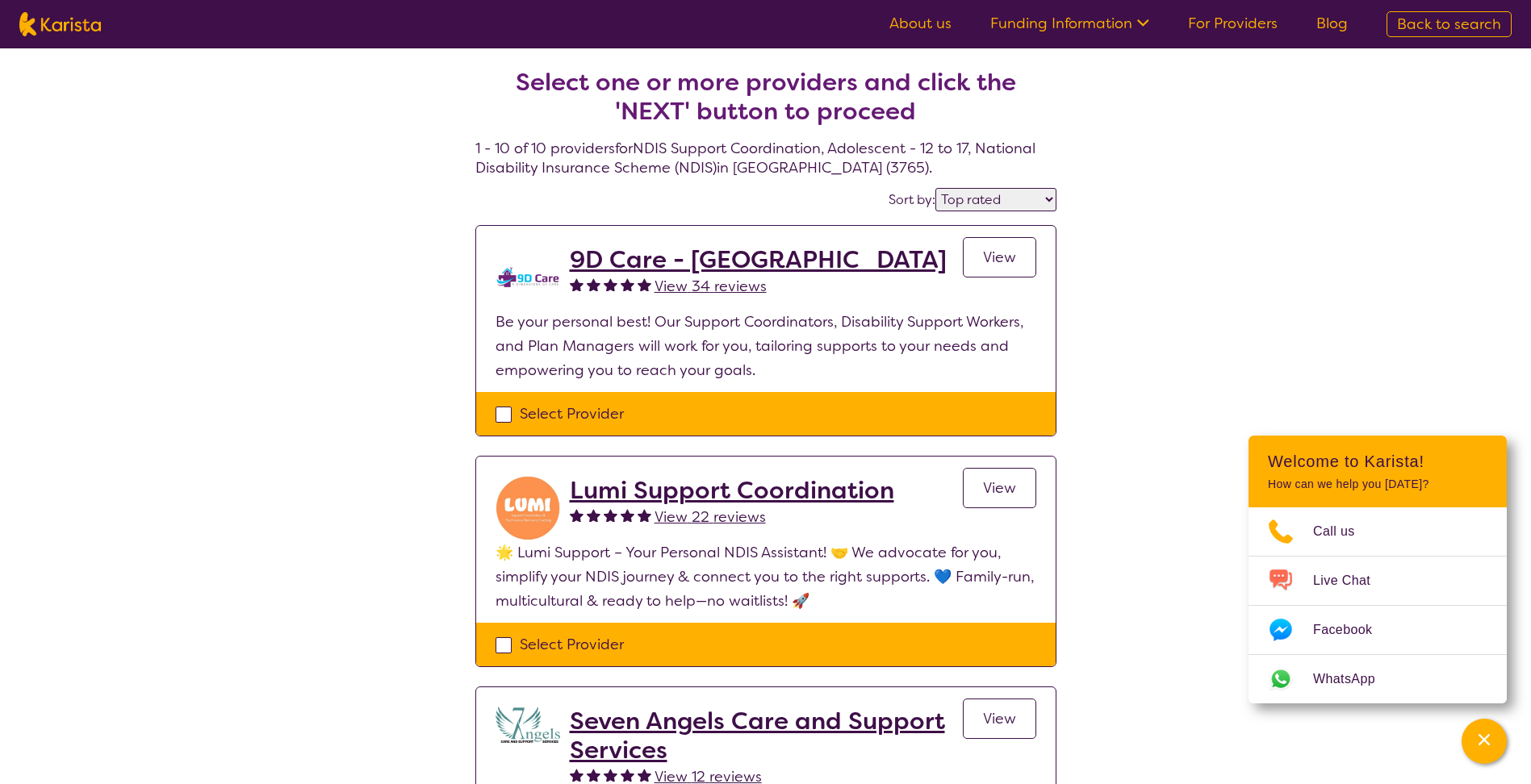
click at [1024, 202] on select "Highly reviewed Top rated" at bounding box center [995, 199] width 121 height 23
drag, startPoint x: 401, startPoint y: 411, endPoint x: 358, endPoint y: 422, distance: 44.4
drag, startPoint x: 358, startPoint y: 422, endPoint x: 213, endPoint y: 254, distance: 221.9
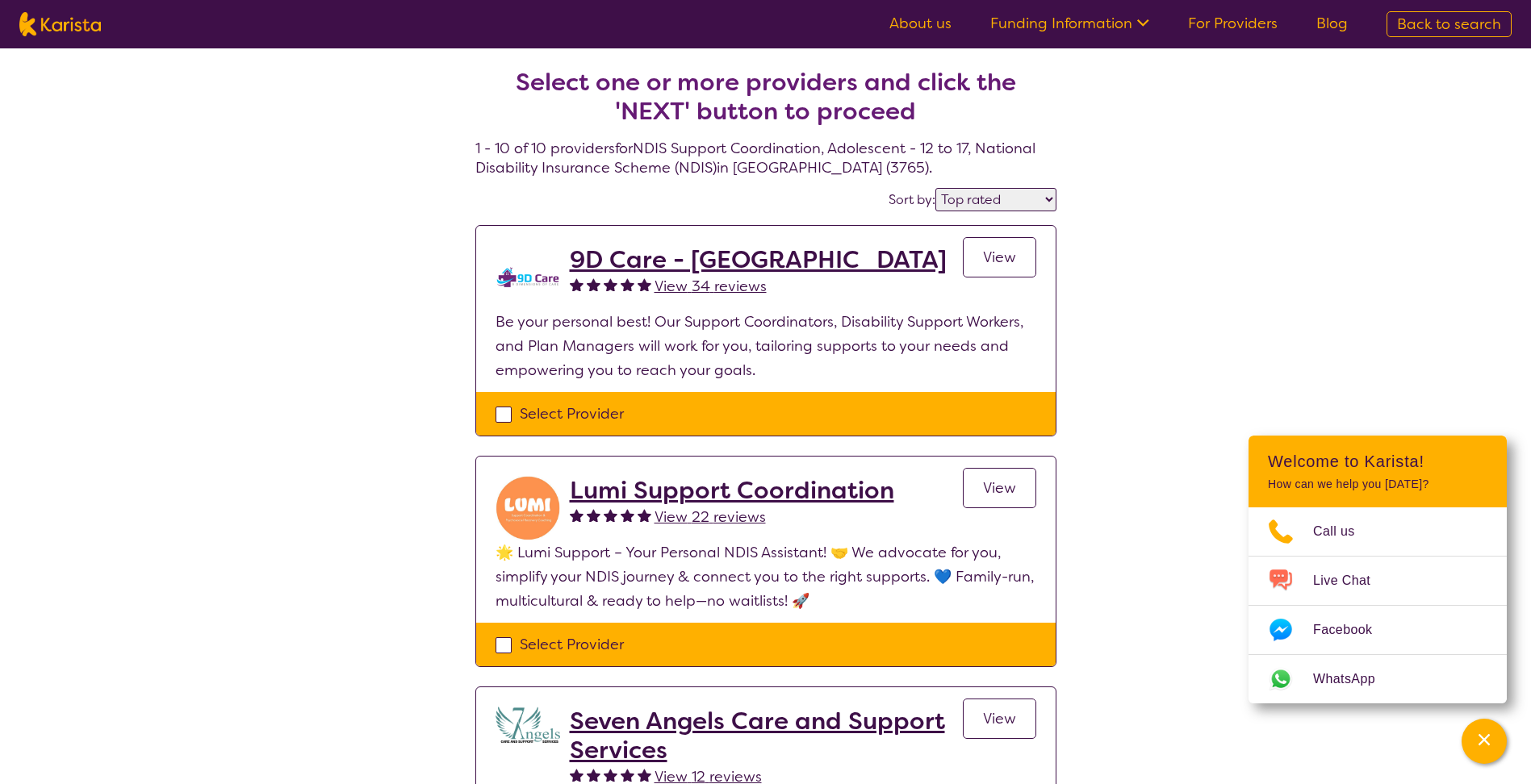
click at [657, 491] on h2 "Lumi Support Coordination" at bounding box center [732, 490] width 325 height 29
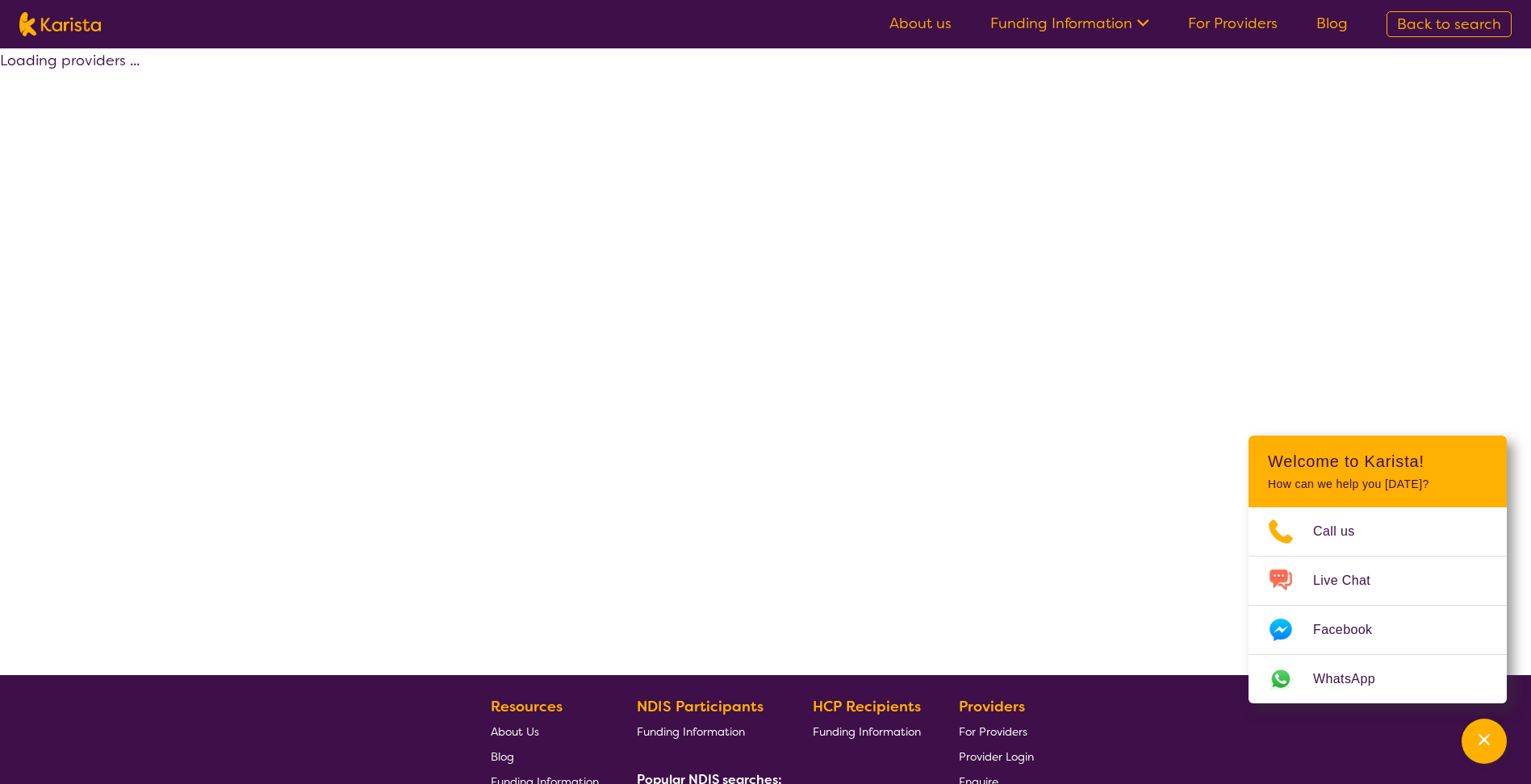
select select "by_score"
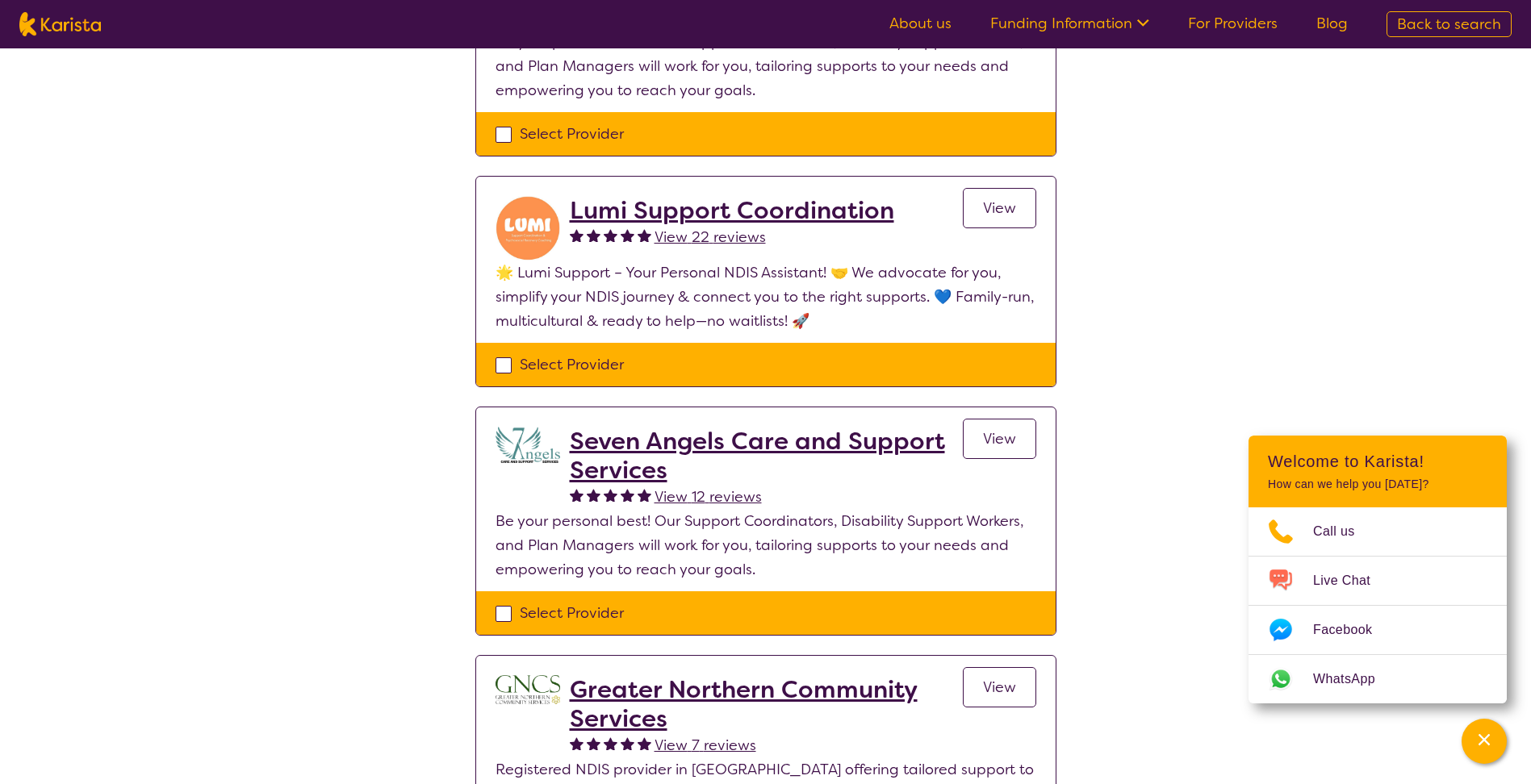
scroll to position [242, 0]
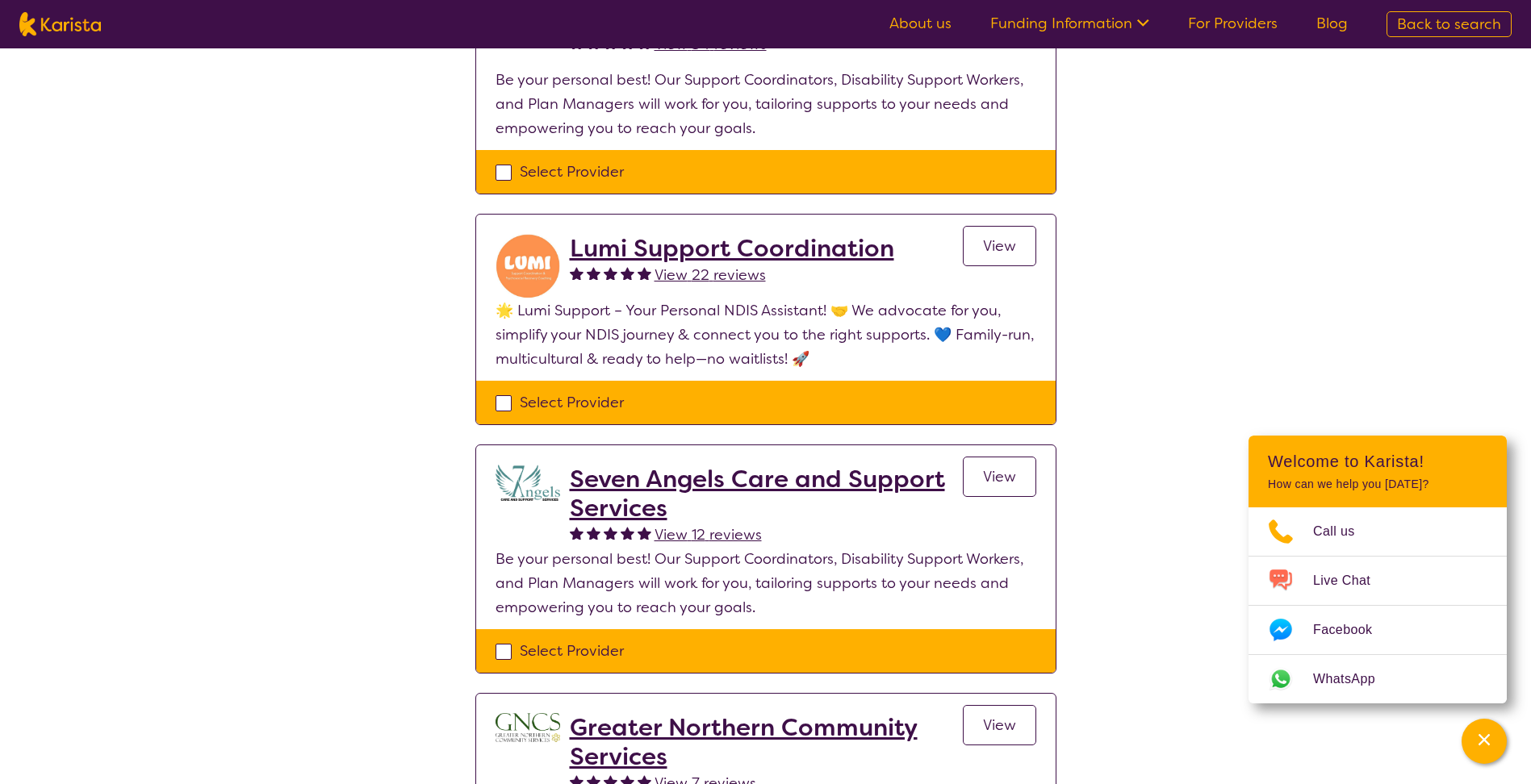
click at [992, 244] on span "View" at bounding box center [1000, 246] width 33 height 19
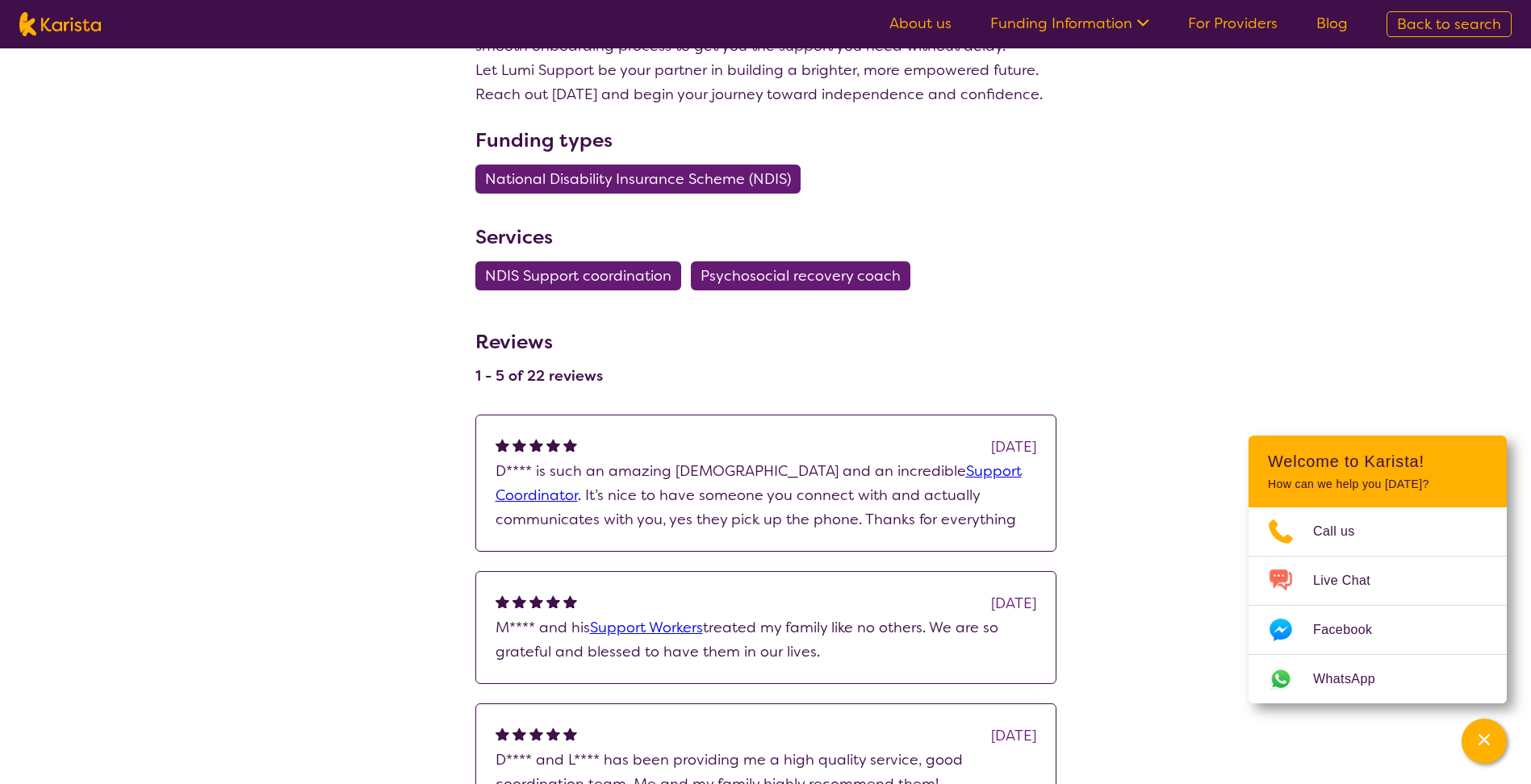
scroll to position [1291, 0]
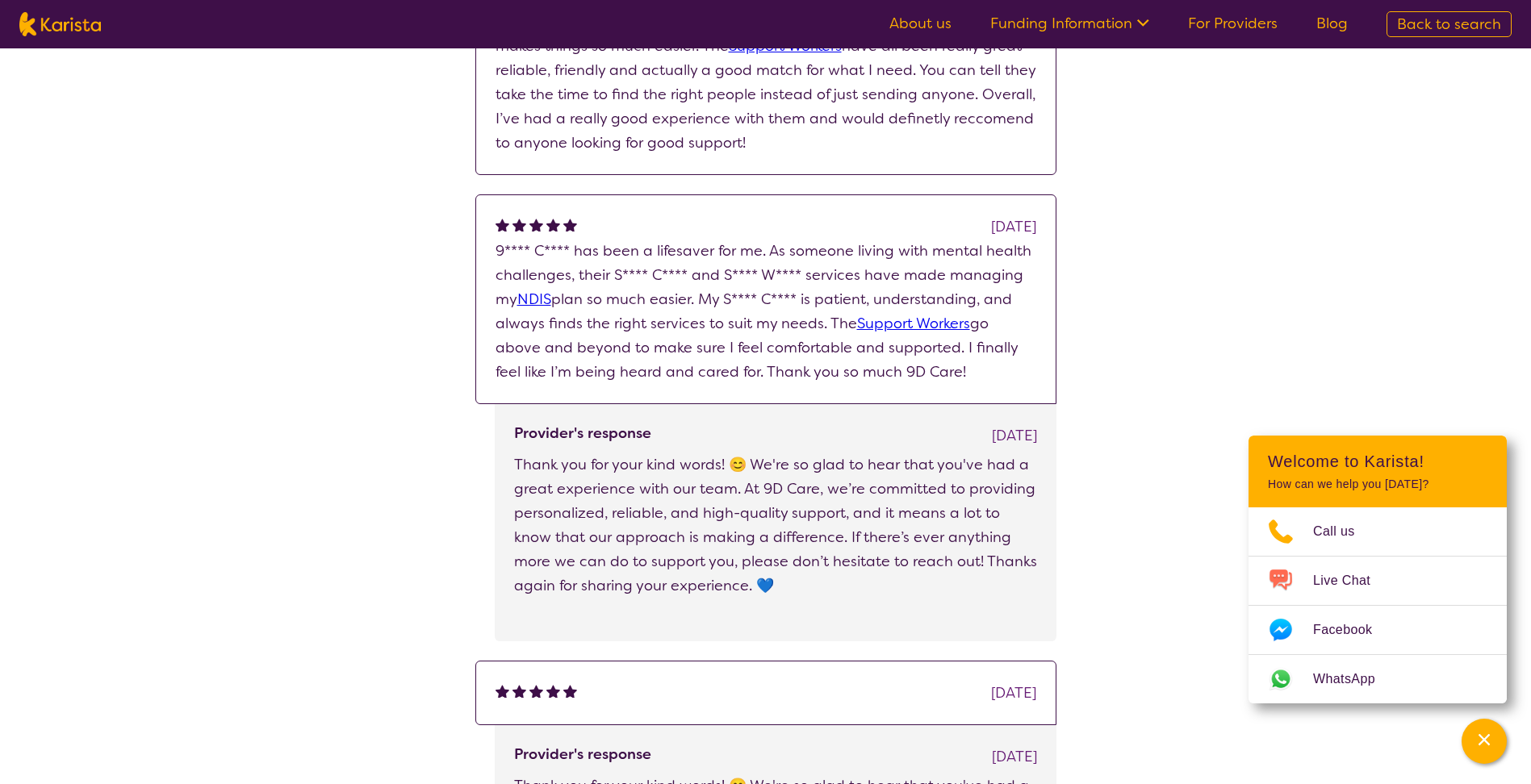
scroll to position [1371, 0]
